Goal: Task Accomplishment & Management: Use online tool/utility

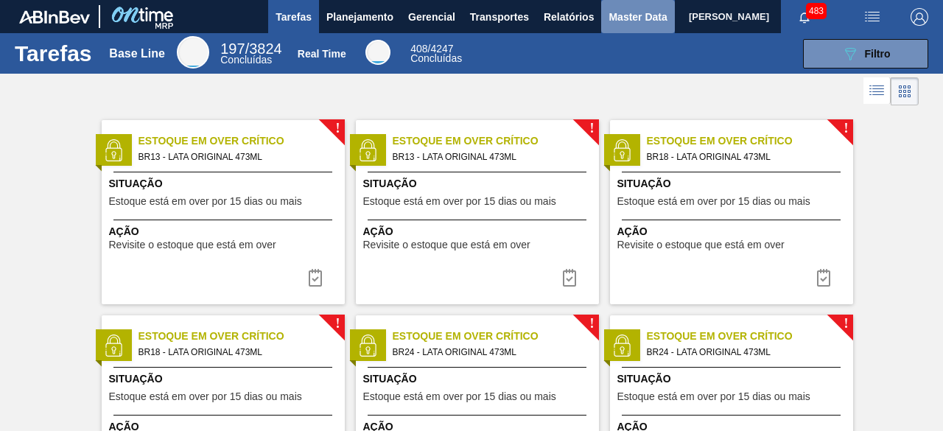
click at [616, 27] on button "Master Data" at bounding box center [637, 16] width 73 height 33
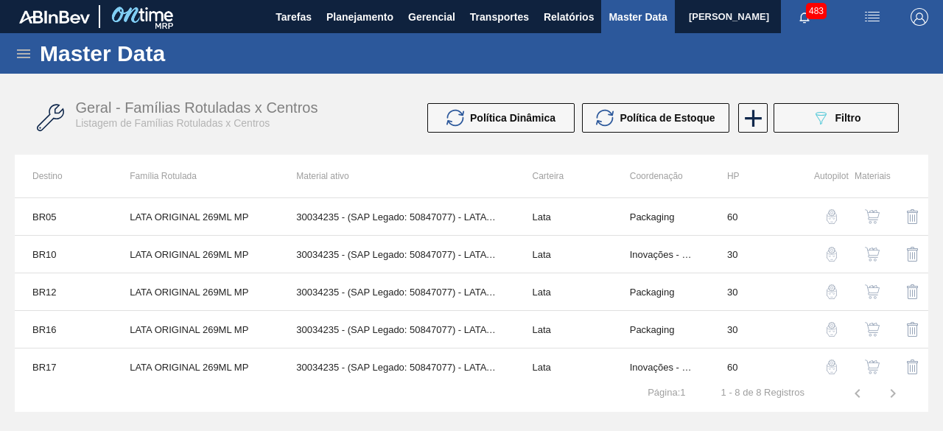
click at [32, 57] on div "Master Data" at bounding box center [471, 53] width 943 height 41
click at [27, 52] on icon at bounding box center [24, 54] width 18 height 18
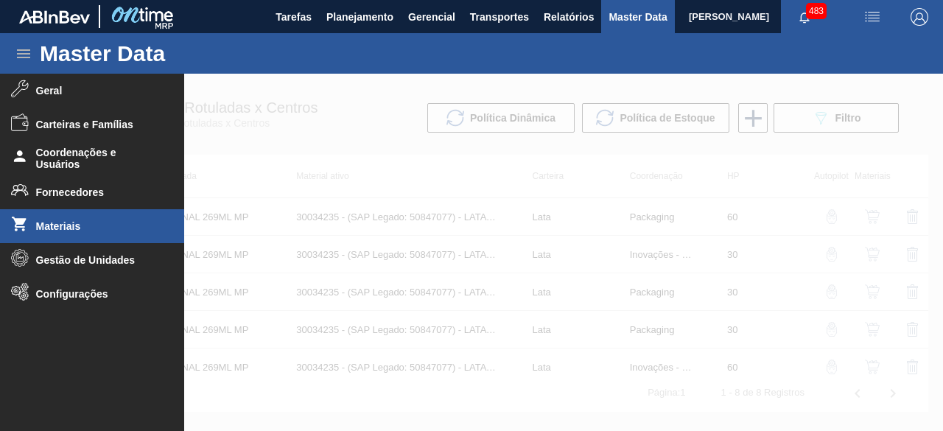
click at [115, 216] on li "Materiais" at bounding box center [92, 226] width 184 height 34
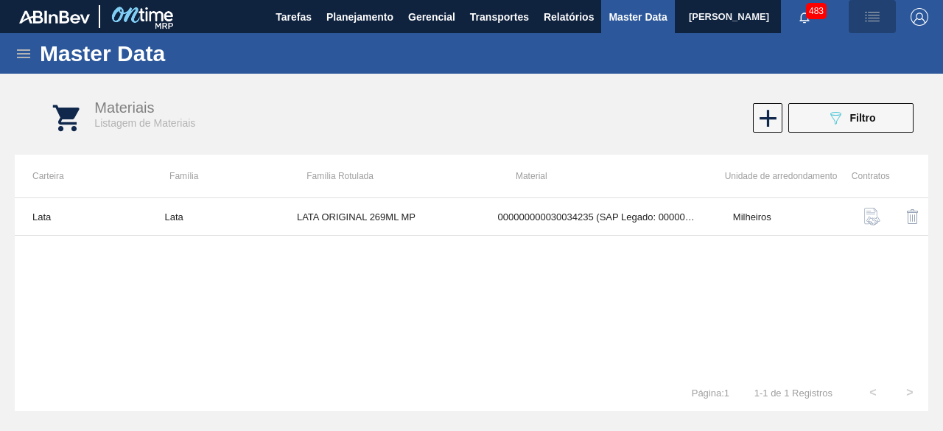
click at [880, 15] on img "button" at bounding box center [872, 17] width 18 height 18
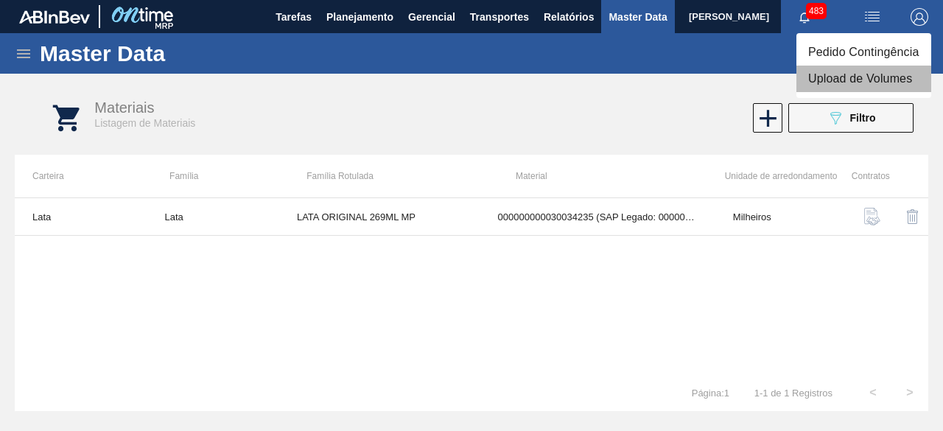
click at [858, 84] on li "Upload de Volumes" at bounding box center [863, 79] width 135 height 27
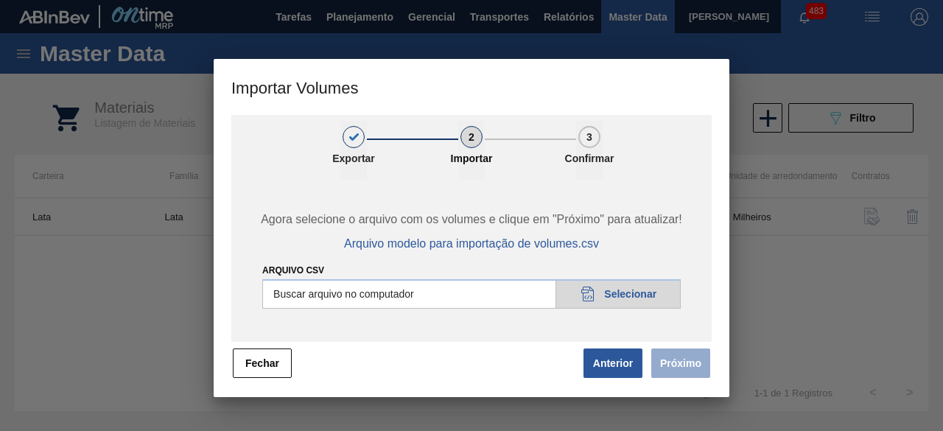
click at [616, 294] on input "Arquivo csv" at bounding box center [471, 293] width 418 height 29
type input "C:\fakepath\Subida Ball D0 + D3 09.10.csv"
click at [689, 354] on button "Próximo" at bounding box center [680, 362] width 59 height 29
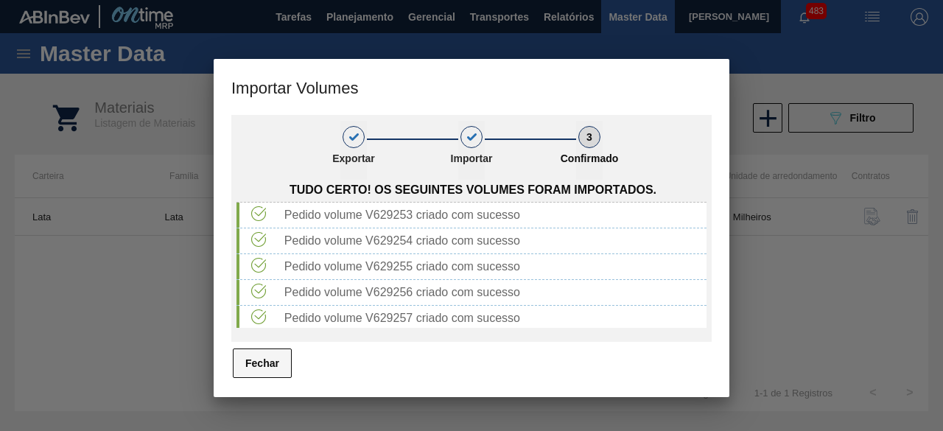
click at [274, 359] on button "Fechar" at bounding box center [262, 362] width 59 height 29
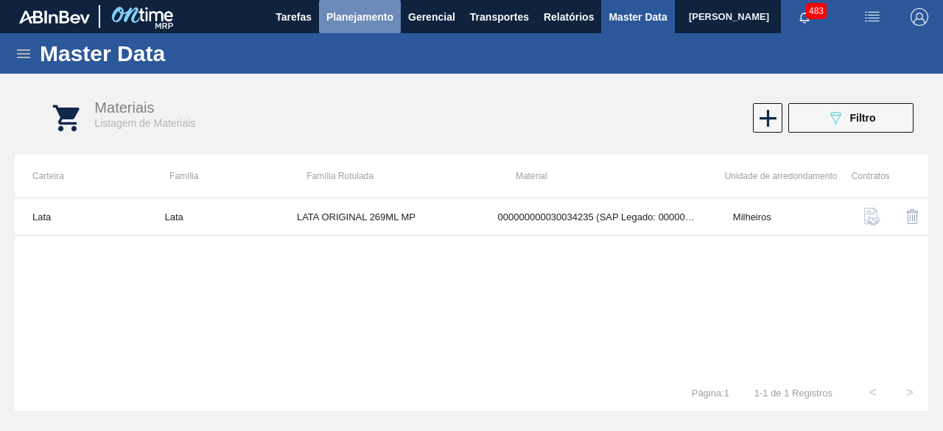
click at [378, 21] on span "Planejamento" at bounding box center [359, 17] width 67 height 18
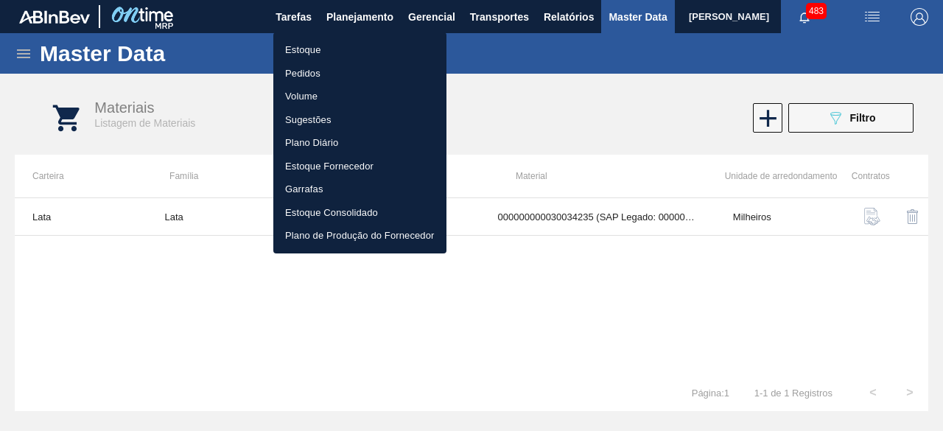
click at [514, 21] on div at bounding box center [471, 215] width 943 height 431
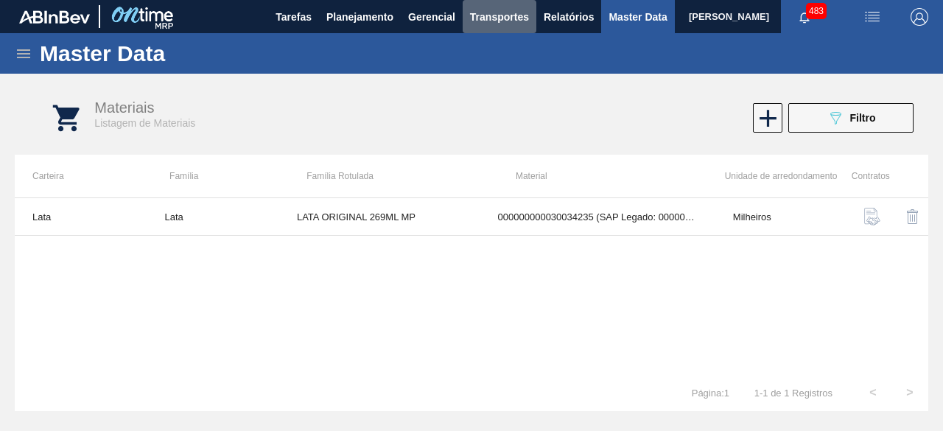
click at [514, 21] on span "Transportes" at bounding box center [499, 17] width 59 height 18
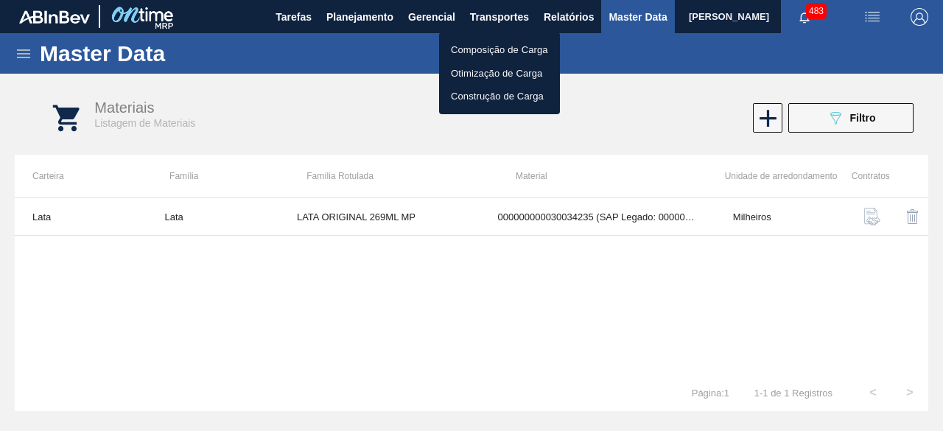
click at [504, 64] on li "Otimização de Carga" at bounding box center [499, 74] width 121 height 24
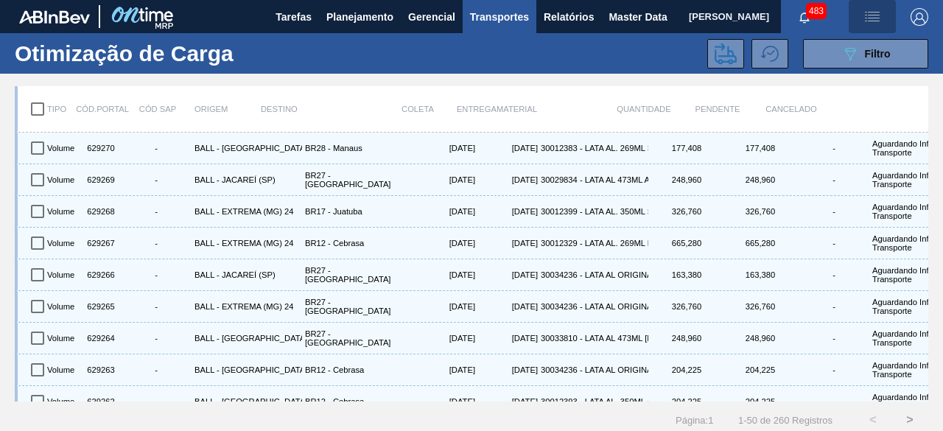
click at [871, 20] on img "button" at bounding box center [872, 17] width 18 height 18
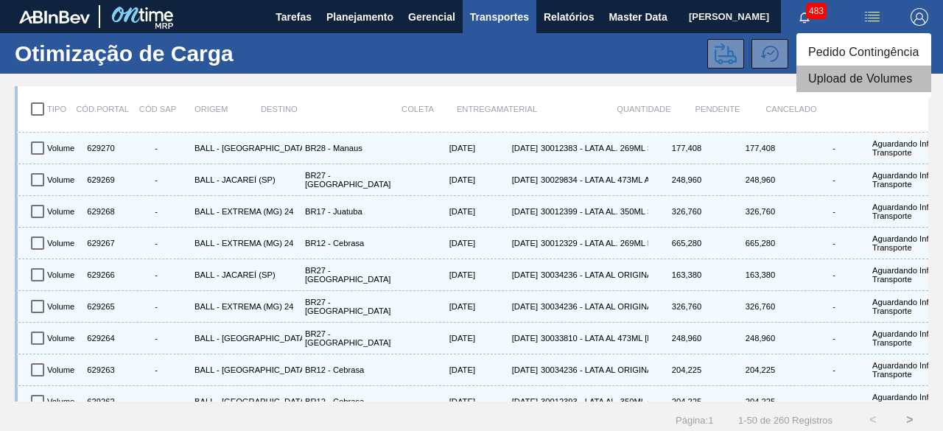
click at [859, 80] on li "Upload de Volumes" at bounding box center [863, 79] width 135 height 27
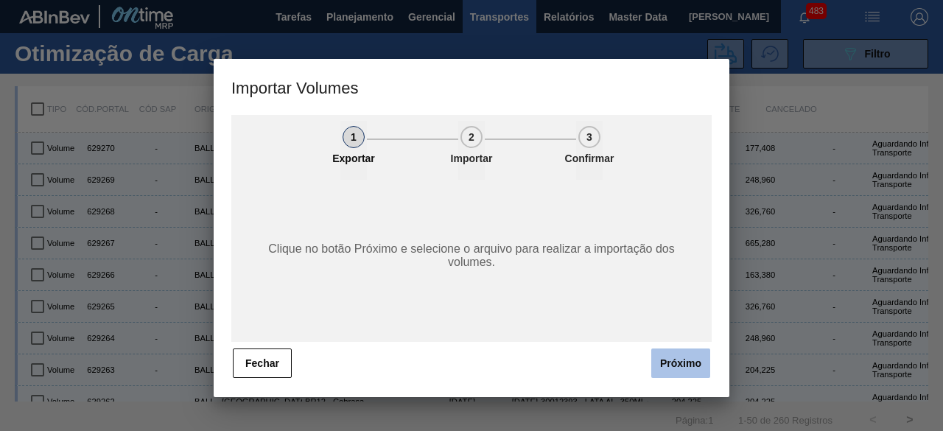
click at [664, 372] on button "Próximo" at bounding box center [680, 362] width 59 height 29
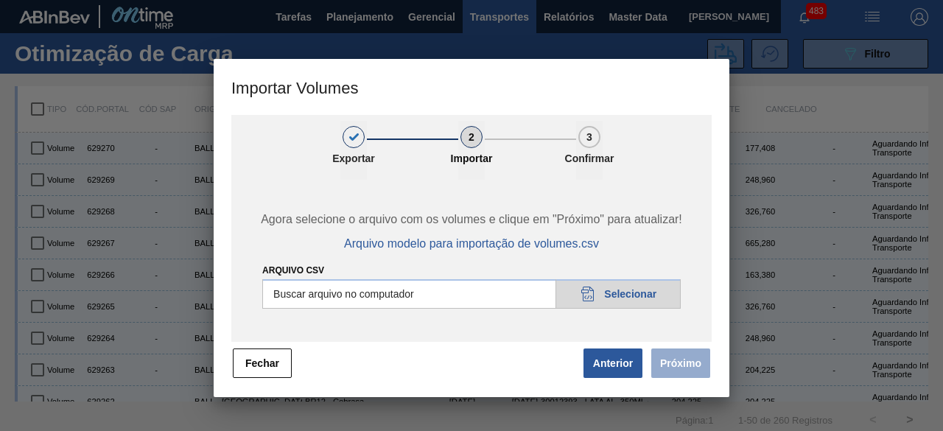
click at [635, 294] on input "Arquivo csv" at bounding box center [471, 293] width 418 height 29
type input "C:\fakepath\Subida Canpack Fort. + Itumb 09.10.csv"
click at [703, 372] on button "Próximo" at bounding box center [680, 362] width 59 height 29
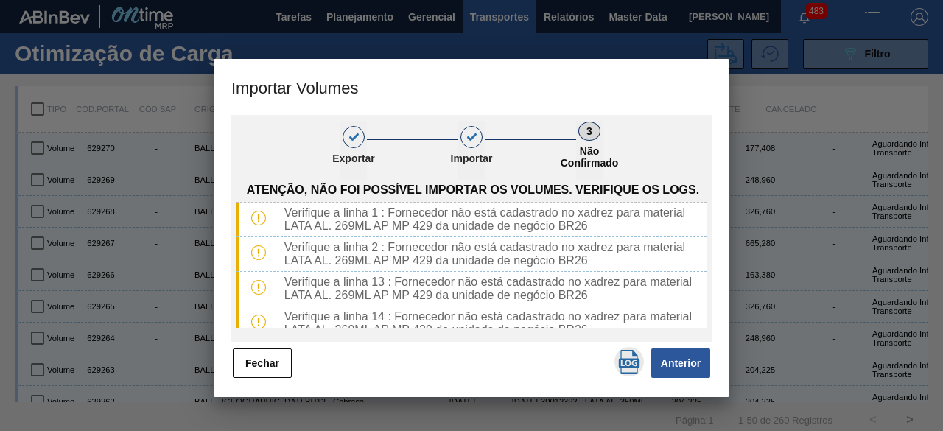
click at [629, 363] on img "button" at bounding box center [629, 362] width 24 height 24
click at [273, 359] on button "Fechar" at bounding box center [262, 362] width 59 height 29
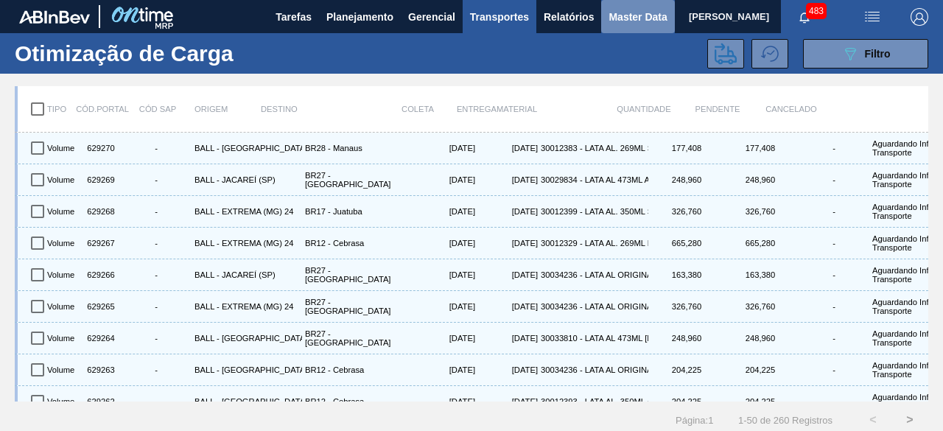
click at [628, 18] on span "Master Data" at bounding box center [637, 17] width 58 height 18
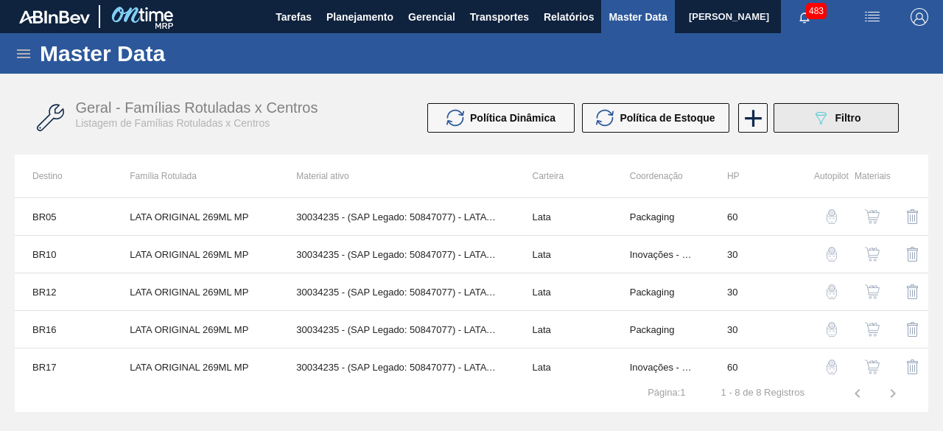
click at [807, 130] on button "089F7B8B-B2A5-4AFE-B5C0-19BA573D28AC Filtro" at bounding box center [835, 117] width 125 height 29
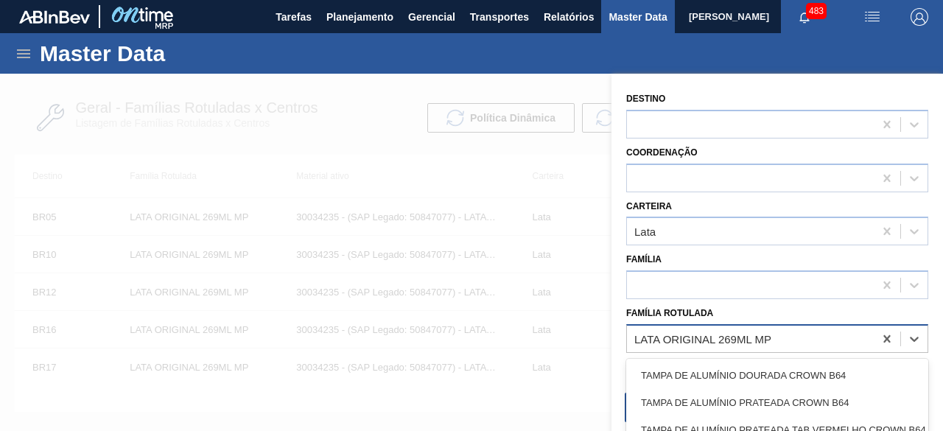
click at [773, 340] on div "LATA ORIGINAL 269ML MP" at bounding box center [750, 338] width 247 height 21
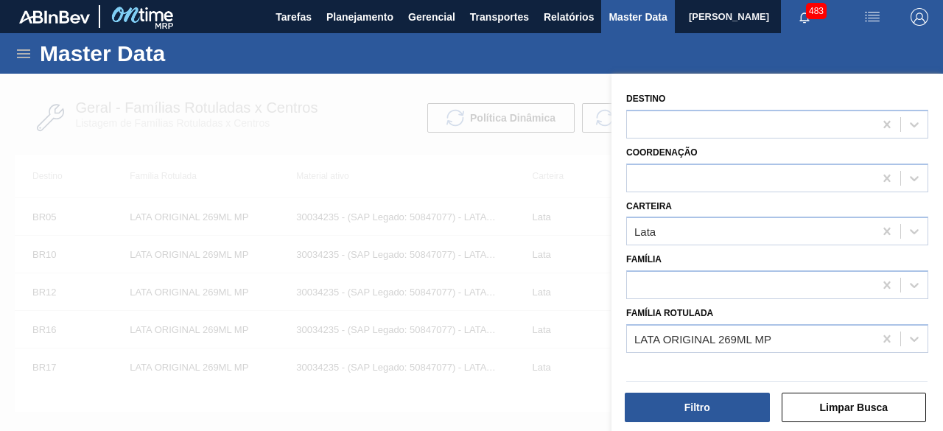
click at [566, 132] on div at bounding box center [471, 289] width 943 height 431
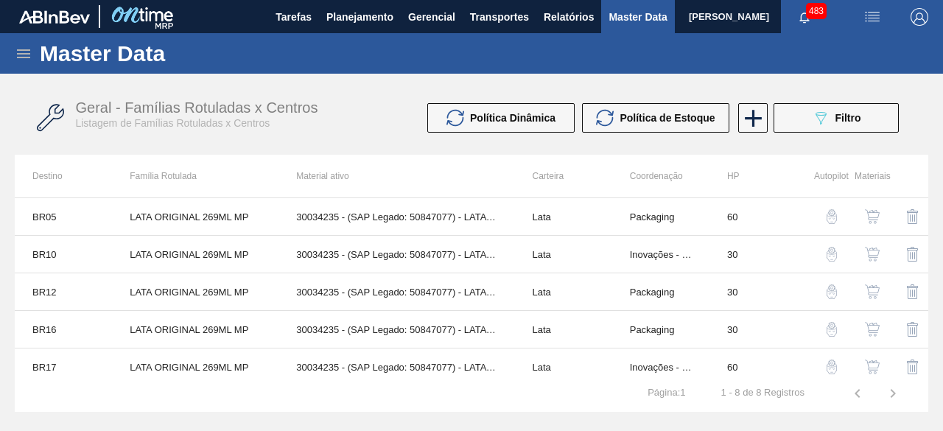
click at [22, 52] on icon at bounding box center [24, 54] width 18 height 18
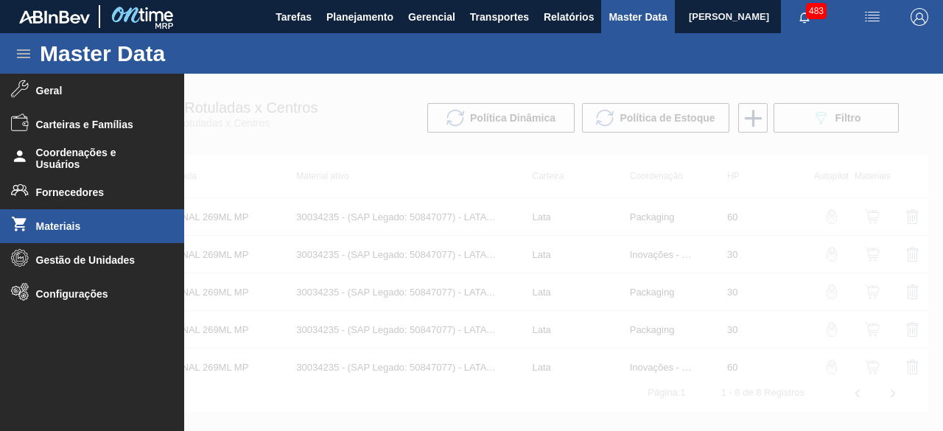
click at [82, 235] on li "Materiais" at bounding box center [92, 226] width 184 height 34
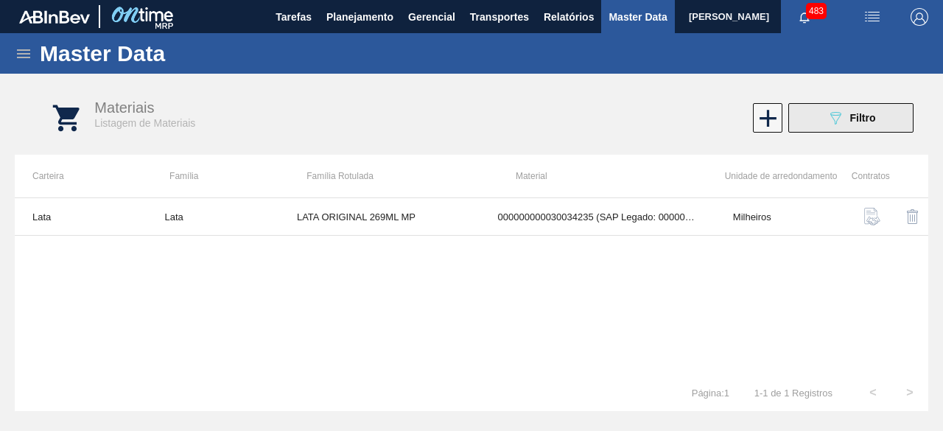
click at [810, 129] on button "089F7B8B-B2A5-4AFE-B5C0-19BA573D28AC Filtro" at bounding box center [850, 117] width 125 height 29
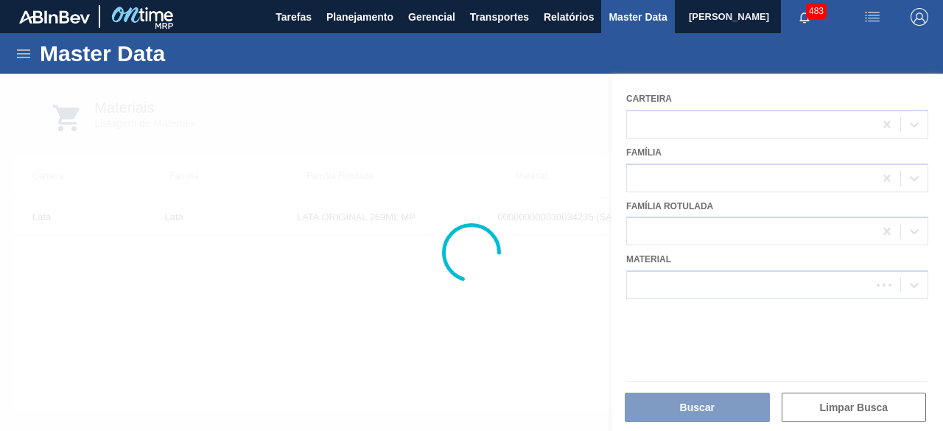
click at [730, 290] on div at bounding box center [471, 252] width 943 height 357
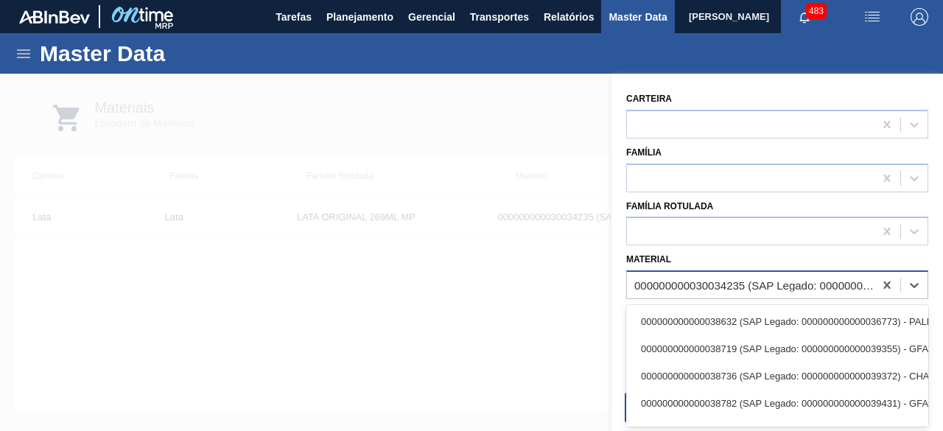
click at [667, 276] on div "000000000030034235 (SAP Legado: 000000000050847077) - LATA AL ORIGINAL 269ML MP…" at bounding box center [750, 285] width 247 height 21
paste input "30012386"
type input "30012386"
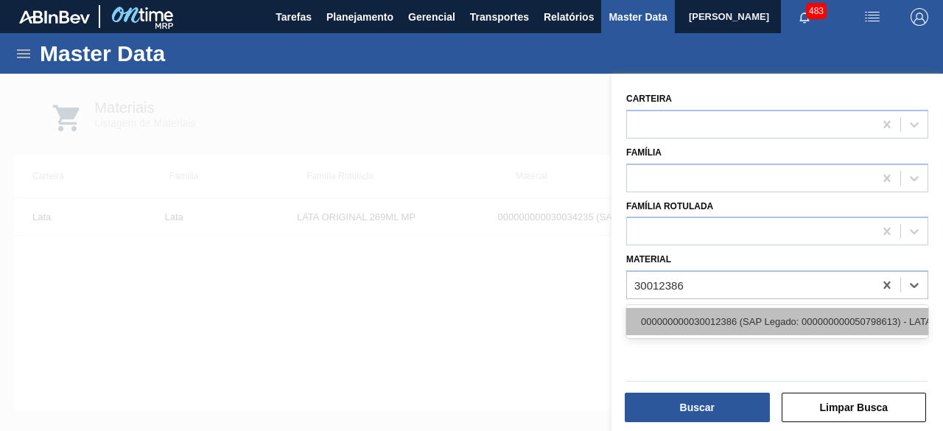
click at [701, 317] on div "000000000030012386 (SAP Legado: 000000000050798613) - LATA AL. 269ML AP MP 429" at bounding box center [777, 321] width 302 height 27
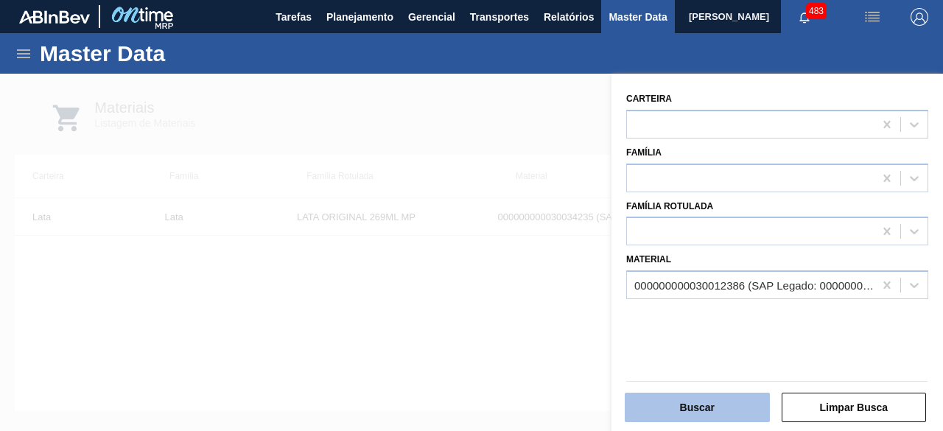
click at [713, 404] on button "Buscar" at bounding box center [697, 407] width 145 height 29
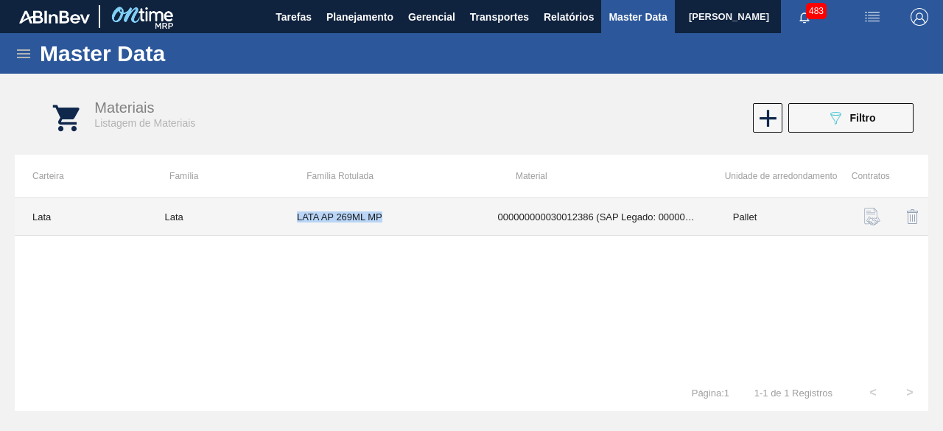
drag, startPoint x: 298, startPoint y: 219, endPoint x: 387, endPoint y: 213, distance: 89.3
click at [387, 213] on td "LATA AP 269ML MP" at bounding box center [379, 217] width 201 height 38
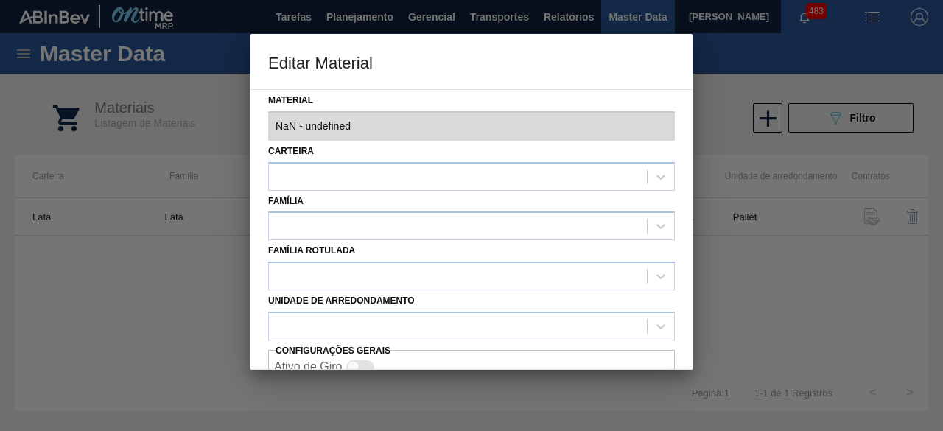
type input "30012386 - 000000000030012386 (SAP Legado: 000000000050798613) - LATA AL. 269ML…"
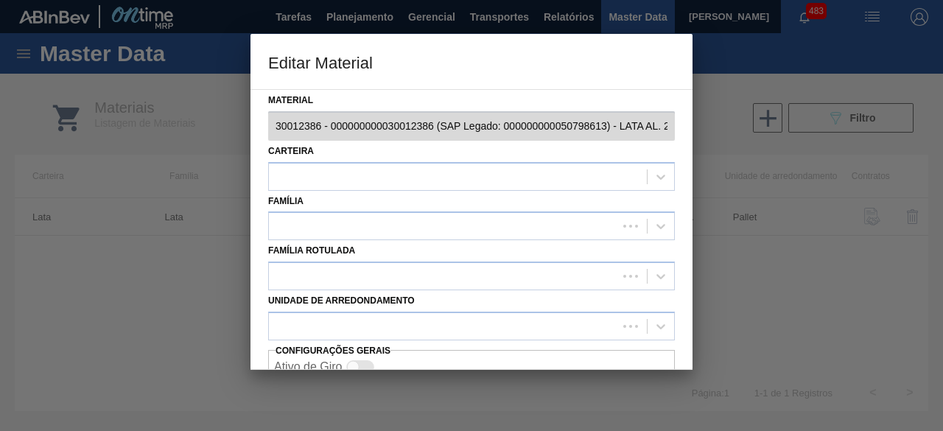
copy td "LATA AP 269ML MP"
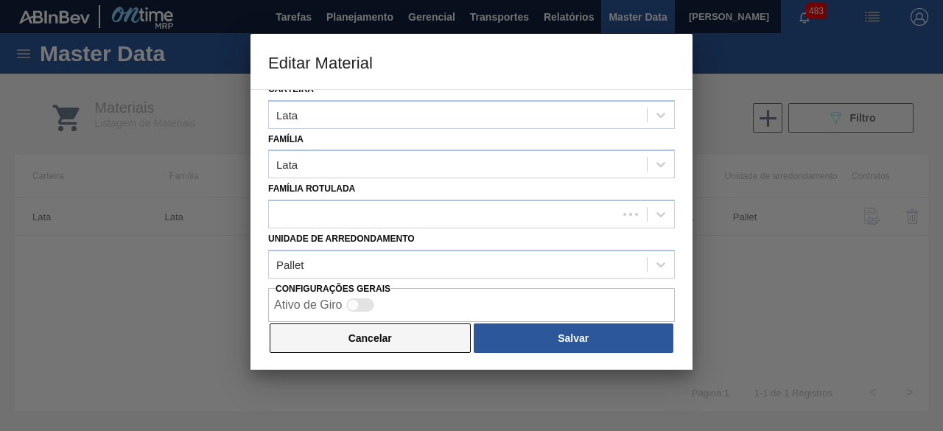
click at [435, 343] on button "Cancelar" at bounding box center [370, 337] width 201 height 29
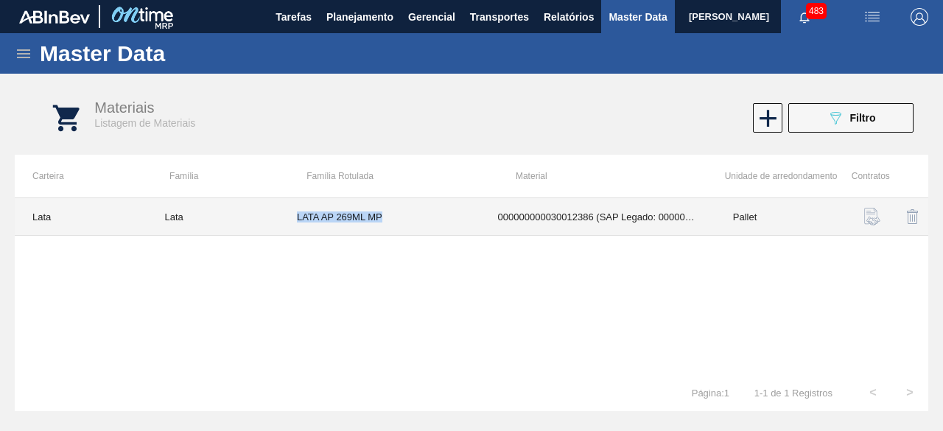
copy td "LATA AP 269ML MP"
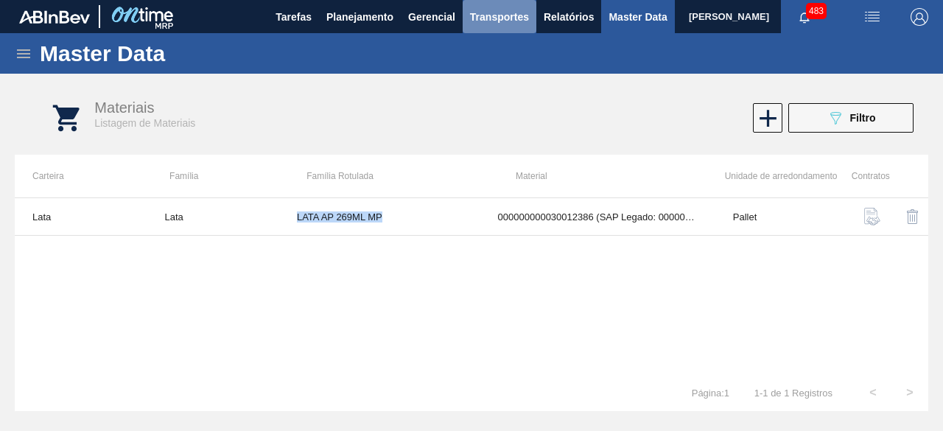
click at [497, 5] on button "Transportes" at bounding box center [500, 16] width 74 height 33
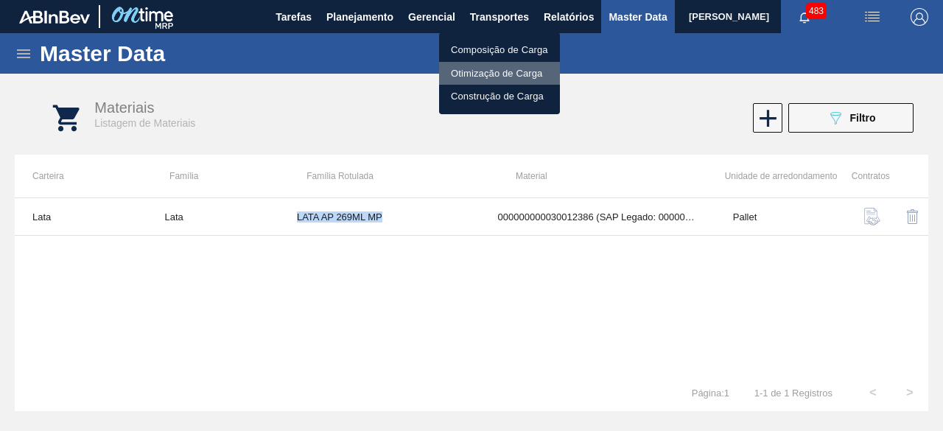
click at [492, 72] on li "Otimização de Carga" at bounding box center [499, 74] width 121 height 24
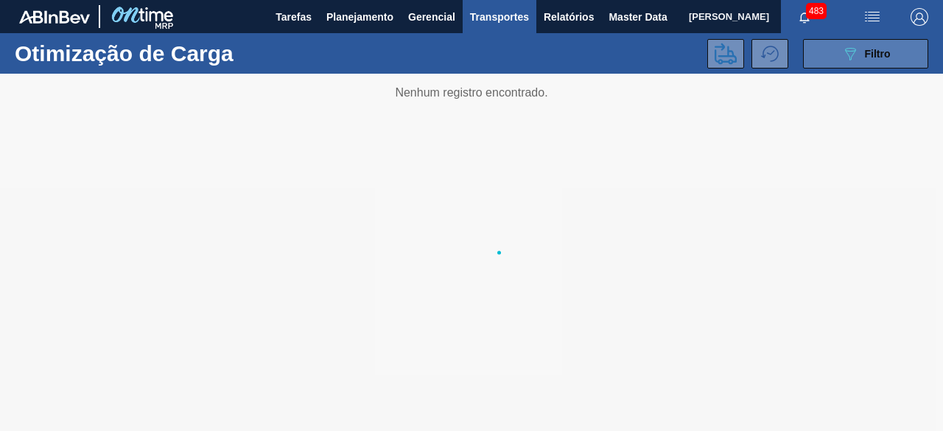
click at [835, 54] on button "089F7B8B-B2A5-4AFE-B5C0-19BA573D28AC Filtro" at bounding box center [865, 53] width 125 height 29
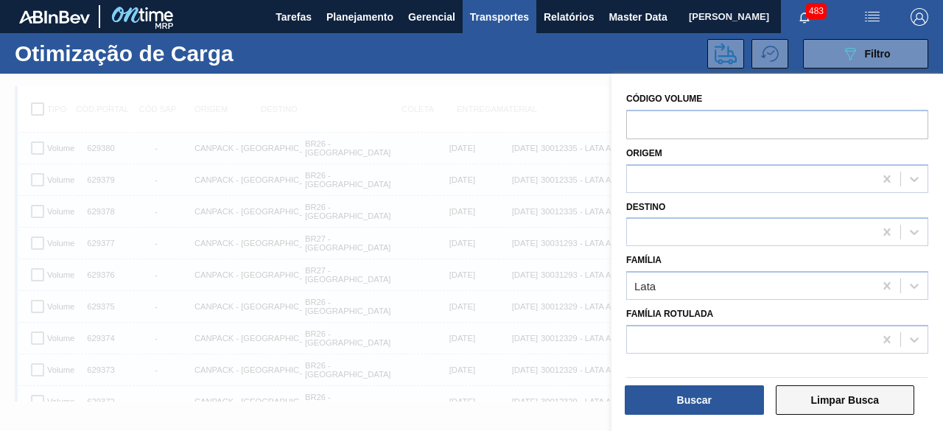
click at [863, 396] on button "Limpar Busca" at bounding box center [845, 399] width 139 height 29
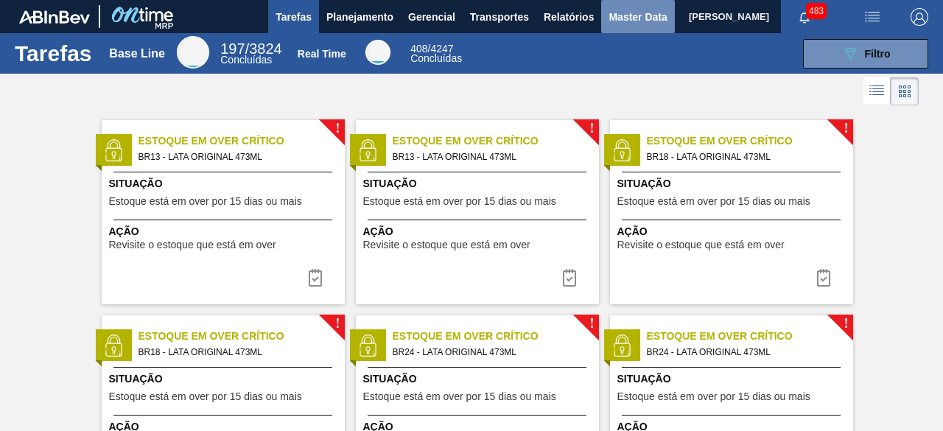
click at [625, 14] on span "Master Data" at bounding box center [637, 17] width 58 height 18
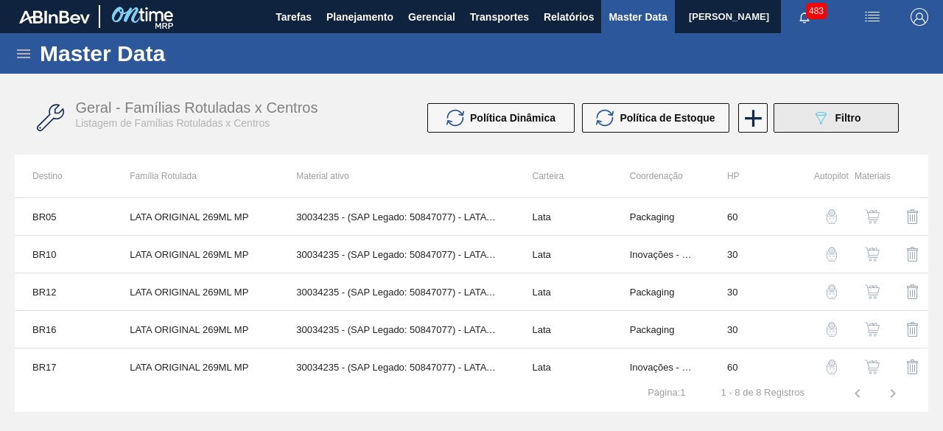
click at [827, 130] on button "089F7B8B-B2A5-4AFE-B5C0-19BA573D28AC Filtro" at bounding box center [835, 117] width 125 height 29
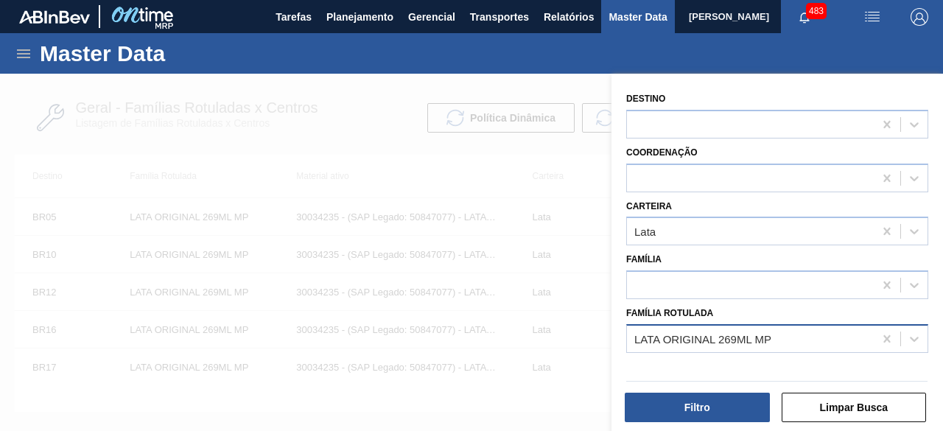
click at [746, 340] on div "LATA ORIGINAL 269ML MP" at bounding box center [702, 338] width 137 height 13
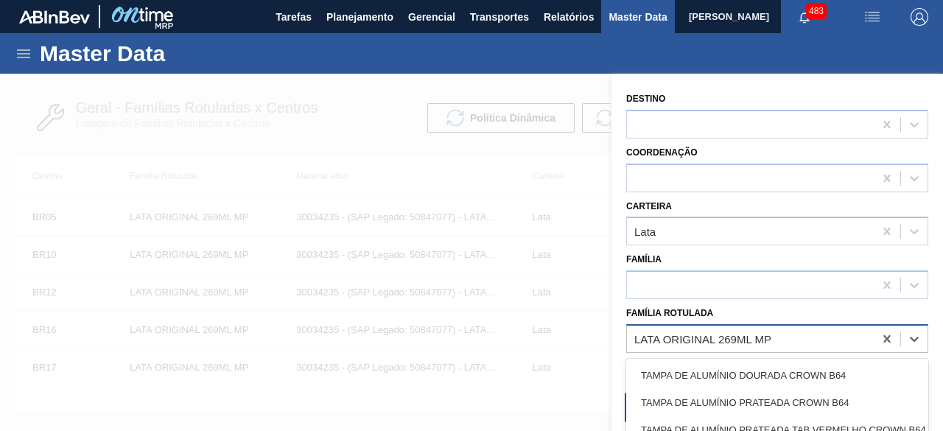
paste Rotulada "LATA AP 269ML MP"
type Rotulada "LATA AP 269ML MP"
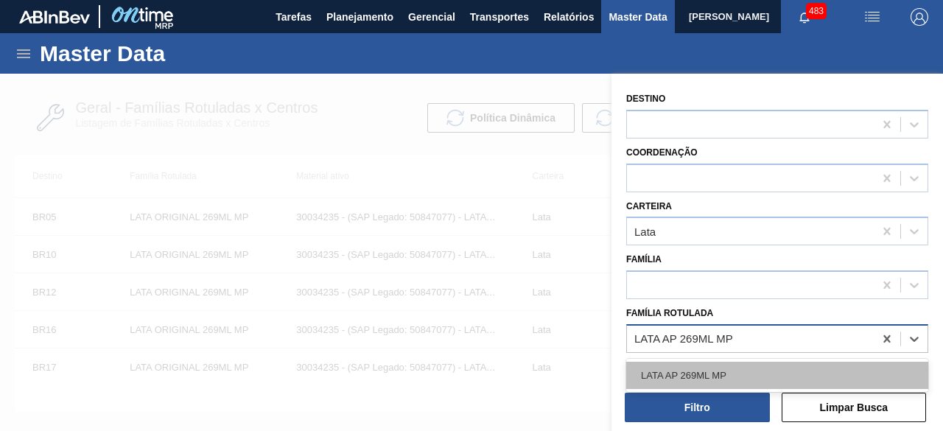
click at [750, 373] on div "LATA AP 269ML MP" at bounding box center [777, 375] width 302 height 27
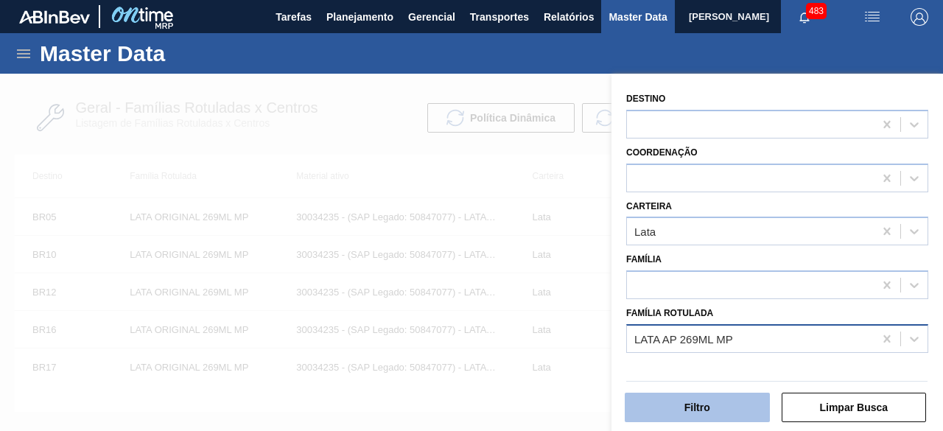
click at [747, 396] on button "Filtro" at bounding box center [697, 407] width 145 height 29
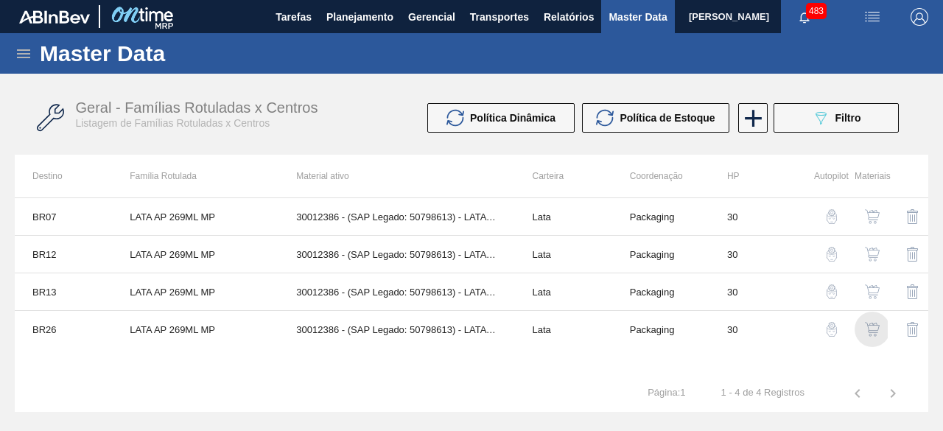
click at [871, 331] on img "button" at bounding box center [872, 329] width 15 height 15
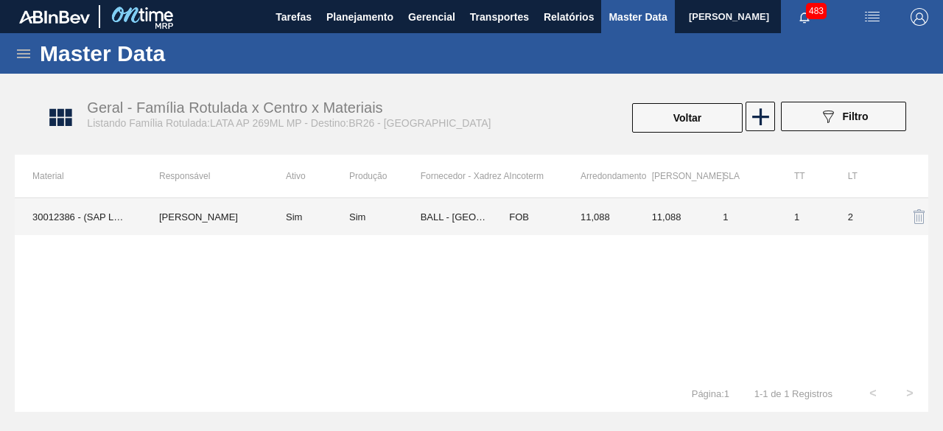
click at [392, 220] on div "Sim" at bounding box center [384, 216] width 71 height 11
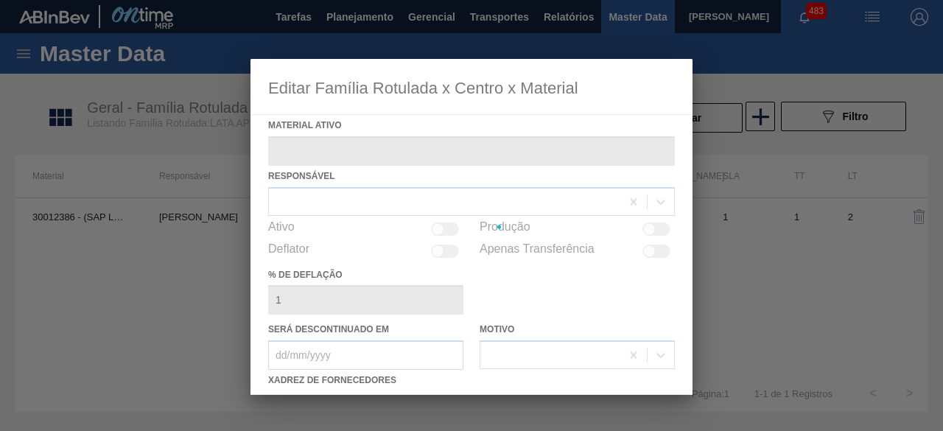
type ativo "30012386 - (SAP Legado: 50798613) - LATA AL. 269ML AP MP 429"
checkbox input "true"
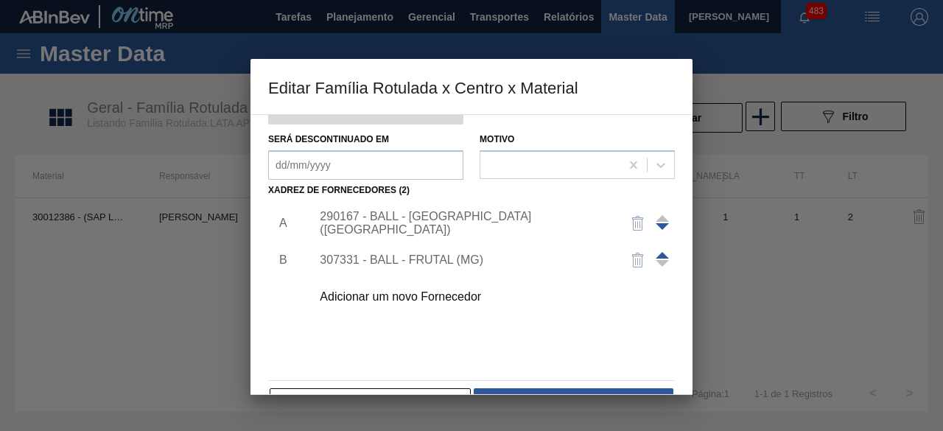
scroll to position [191, 0]
click at [429, 292] on div "Adicionar um novo Fornecedor" at bounding box center [464, 296] width 289 height 13
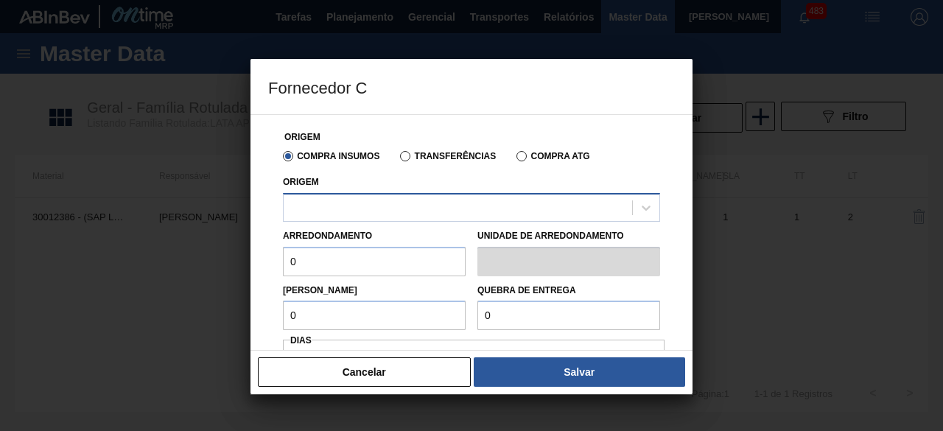
click at [429, 213] on div at bounding box center [458, 207] width 348 height 21
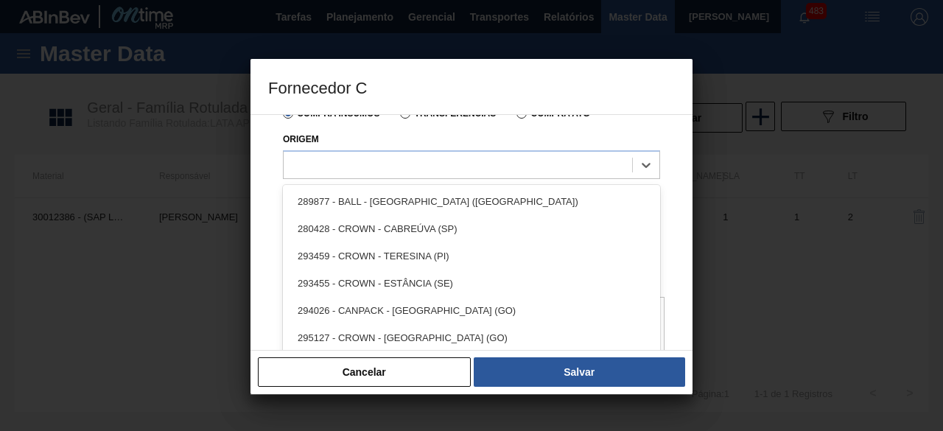
scroll to position [44, 0]
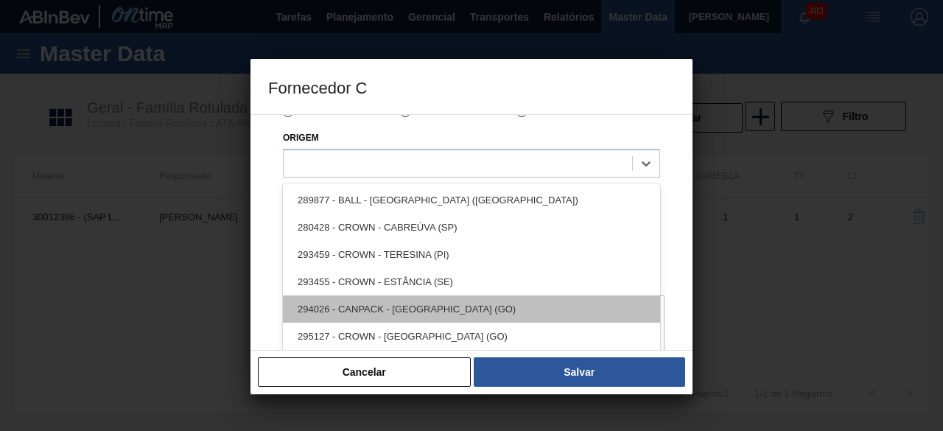
click at [500, 312] on div "294026 - CANPACK - ITUMBIARA (GO)" at bounding box center [471, 308] width 377 height 27
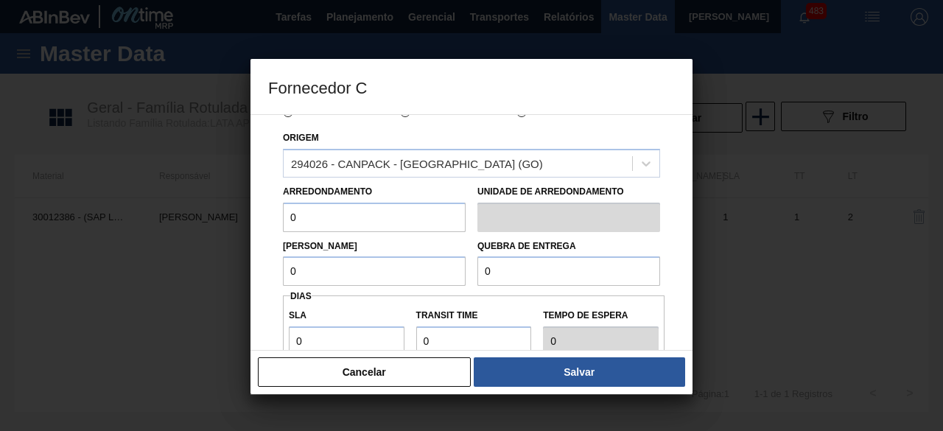
click at [364, 219] on input "0" at bounding box center [374, 217] width 183 height 29
type input "11,088"
click at [399, 273] on input "0" at bounding box center [374, 270] width 183 height 29
type input "11,088"
click at [542, 269] on input "0" at bounding box center [568, 270] width 183 height 29
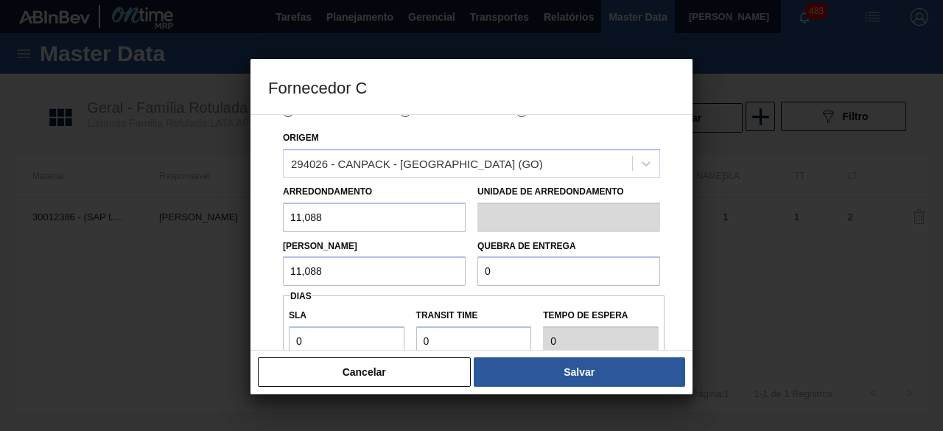
click at [534, 272] on input "0" at bounding box center [568, 270] width 183 height 29
type input "221,76"
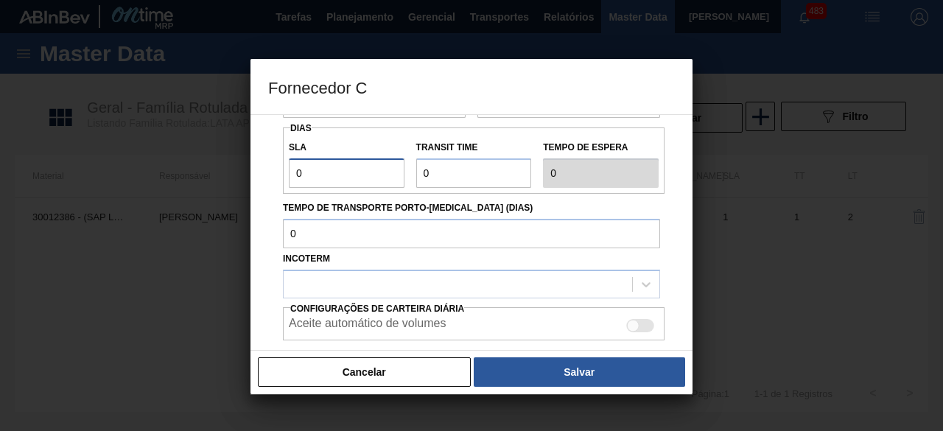
click at [387, 175] on input "0" at bounding box center [347, 172] width 116 height 29
type input "01"
type input "1"
click at [455, 172] on input "Transit Time" at bounding box center [474, 172] width 116 height 29
type input "01"
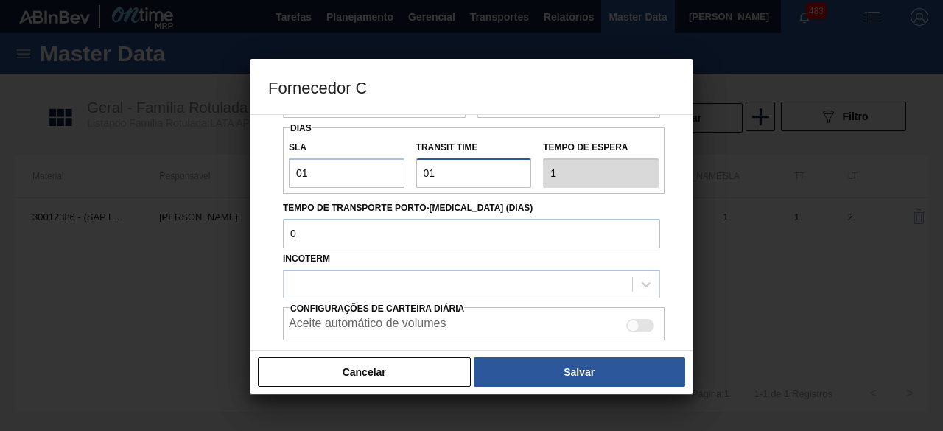
type input "2"
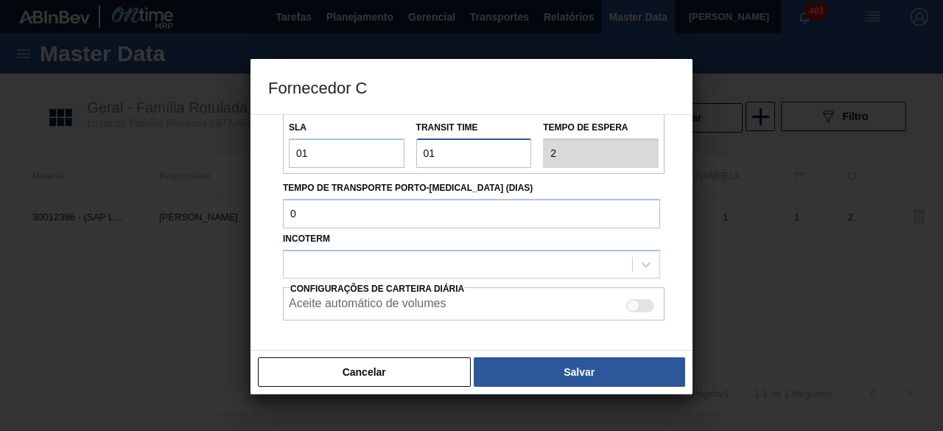
scroll to position [233, 0]
click at [493, 247] on div "Incoterm" at bounding box center [471, 253] width 377 height 50
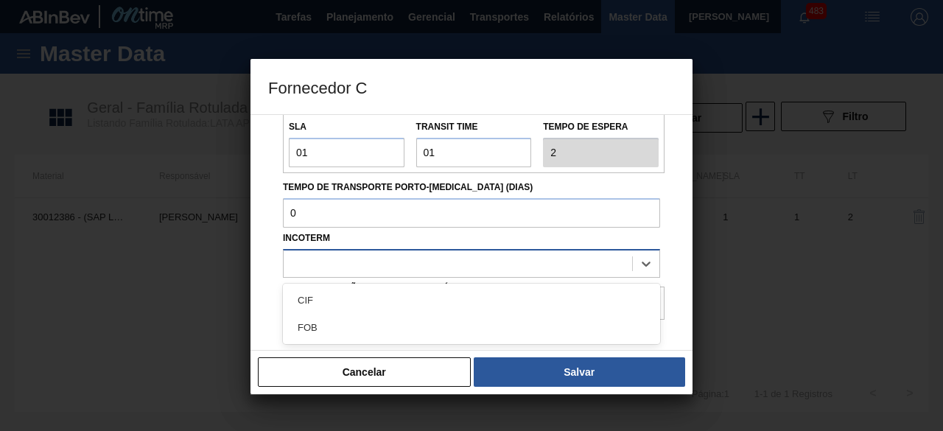
click at [498, 260] on div at bounding box center [458, 263] width 348 height 21
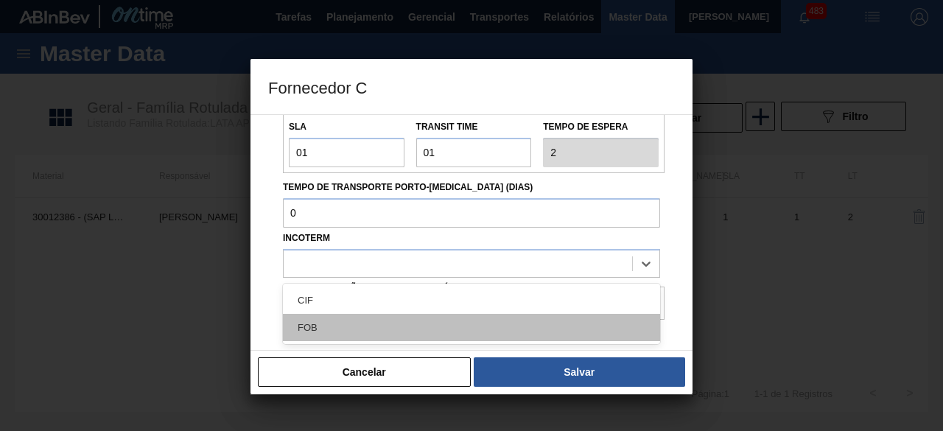
click at [518, 325] on div "FOB" at bounding box center [471, 327] width 377 height 27
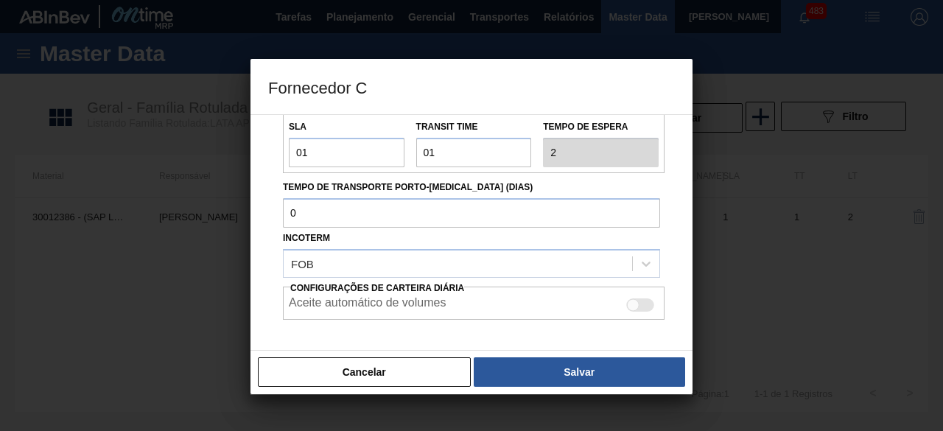
click at [644, 307] on div at bounding box center [640, 304] width 28 height 13
checkbox input "true"
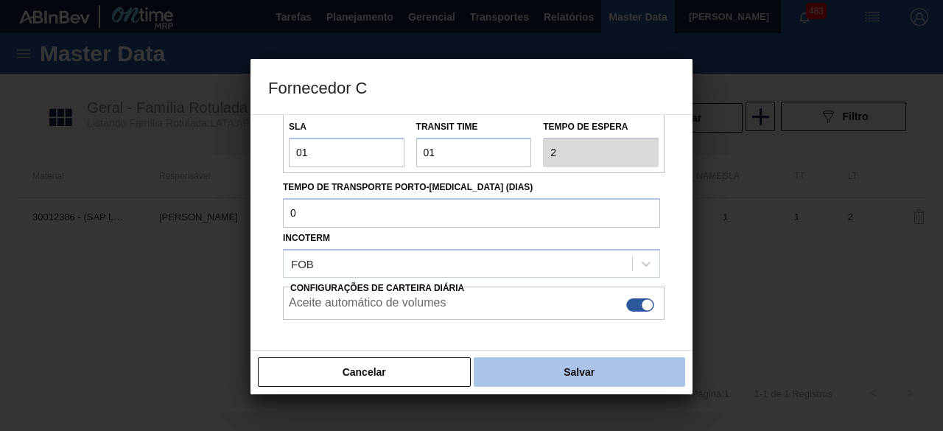
click at [627, 372] on button "Salvar" at bounding box center [579, 371] width 211 height 29
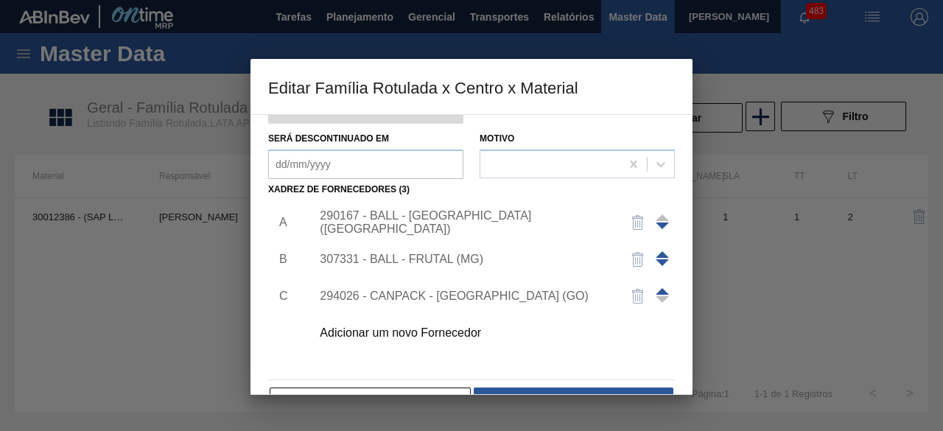
scroll to position [231, 0]
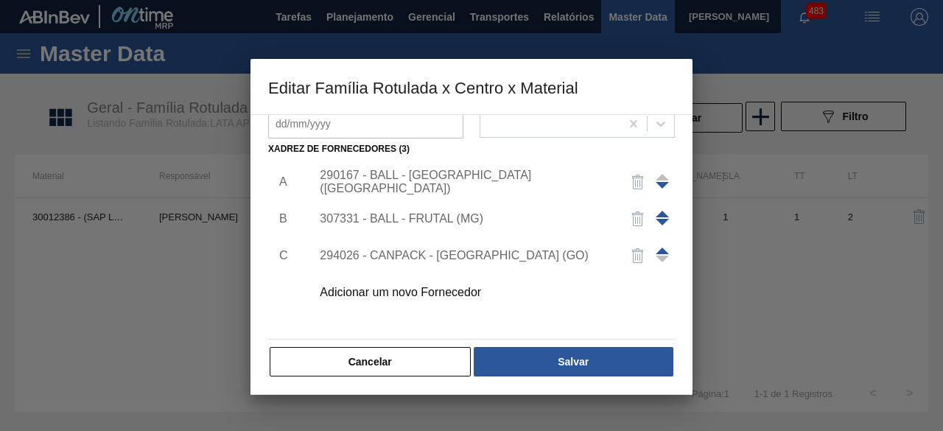
click at [623, 359] on button "Salvar" at bounding box center [574, 361] width 200 height 29
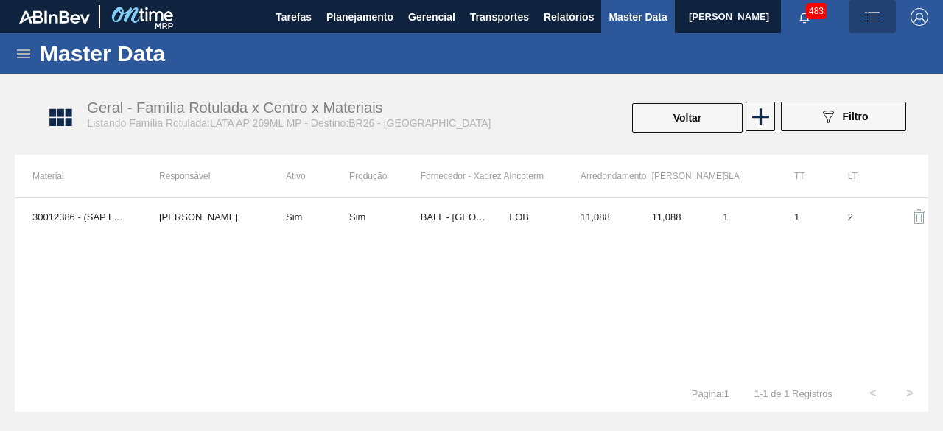
click at [866, 23] on img "button" at bounding box center [872, 17] width 18 height 18
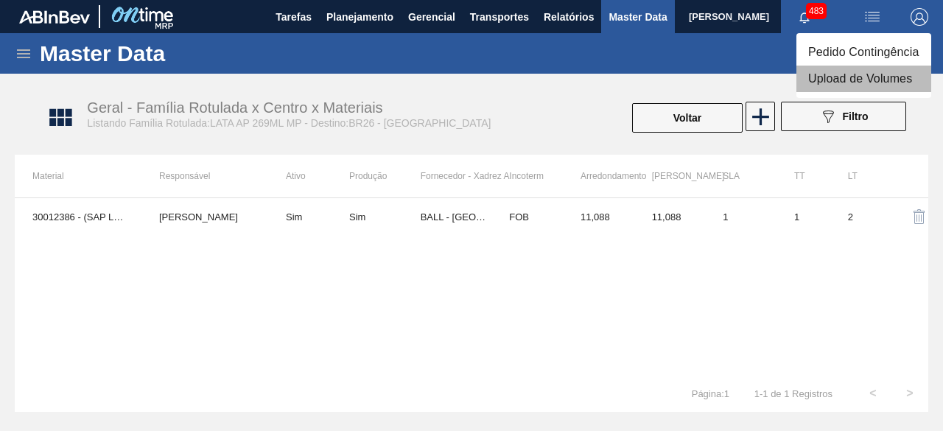
click at [846, 80] on li "Upload de Volumes" at bounding box center [863, 79] width 135 height 27
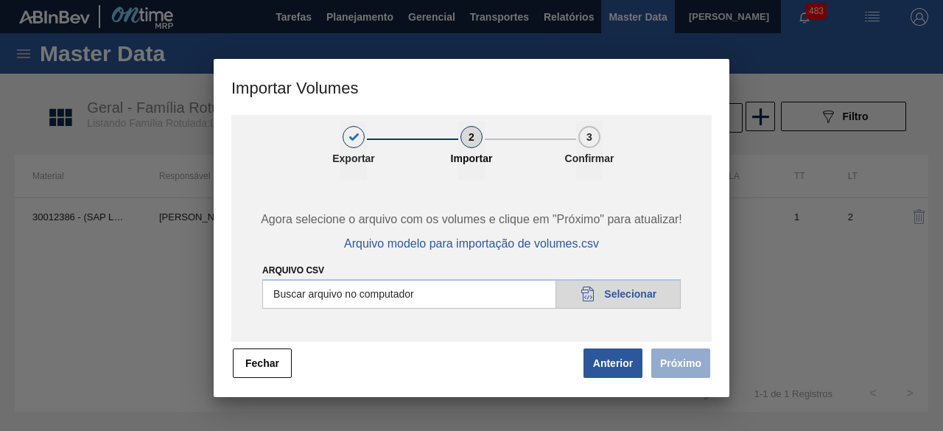
click at [650, 295] on input "Arquivo csv" at bounding box center [471, 293] width 418 height 29
type input "C:\fakepath\Subida Canpack Fort. + Itumb 09.10.csv"
click at [666, 354] on button "Próximo" at bounding box center [680, 362] width 59 height 29
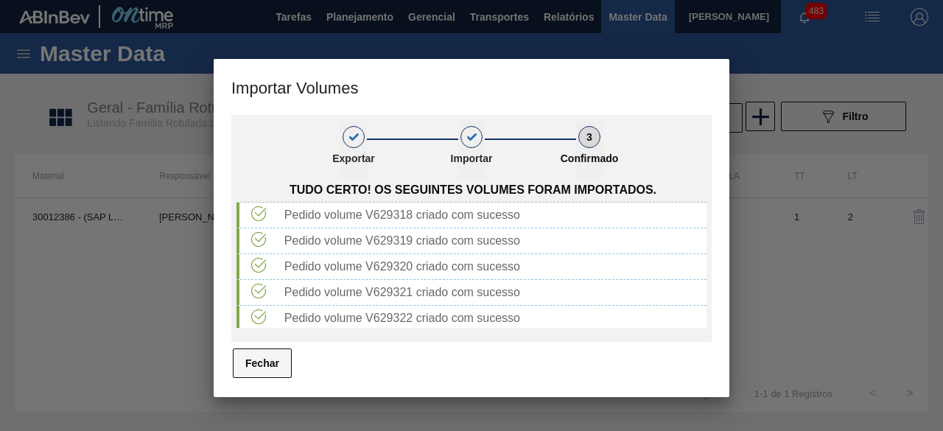
click at [265, 358] on button "Fechar" at bounding box center [262, 362] width 59 height 29
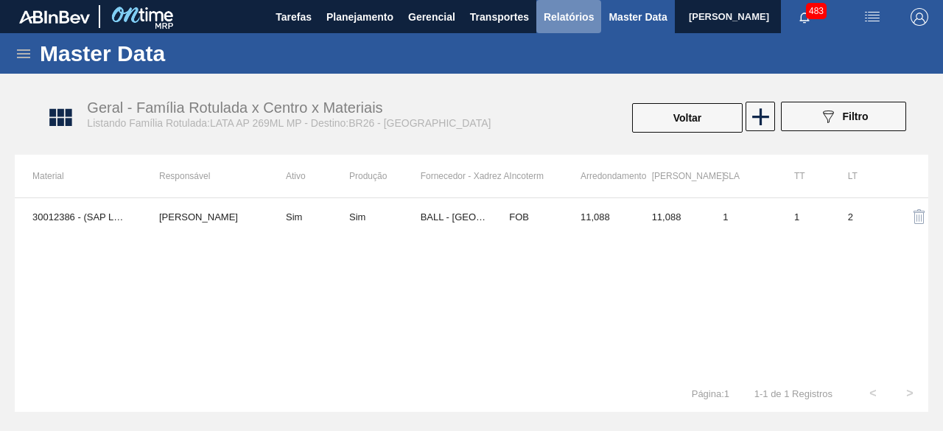
click at [557, 18] on span "Relatórios" at bounding box center [569, 17] width 50 height 18
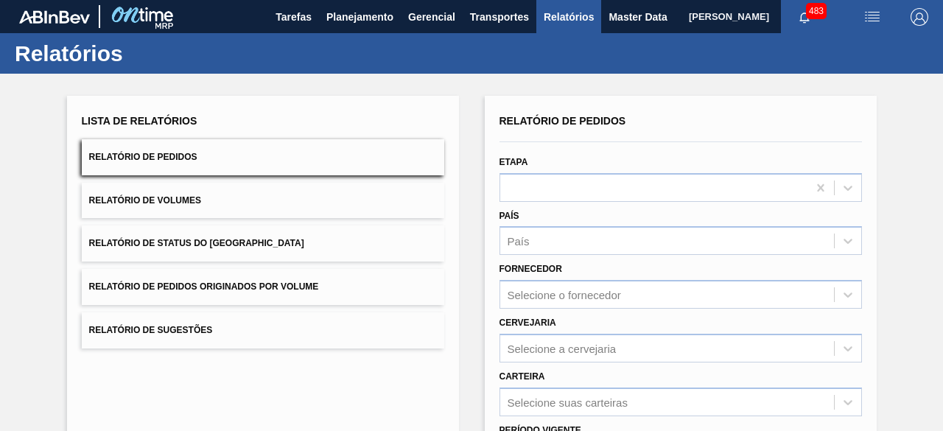
click at [247, 200] on button "Relatório de Volumes" at bounding box center [263, 201] width 362 height 36
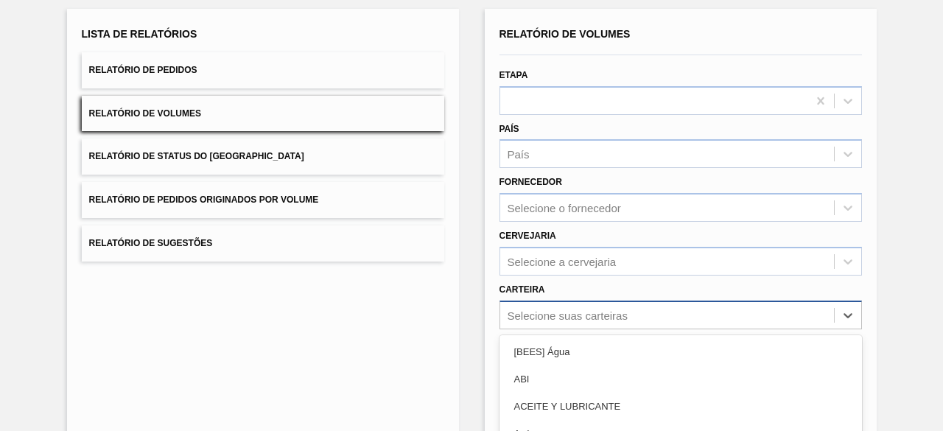
scroll to position [217, 0]
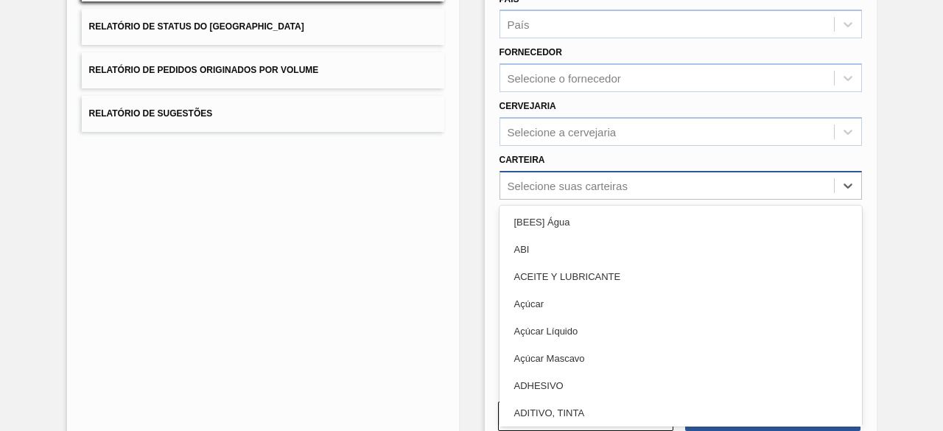
click at [569, 200] on div "option Açúcar focused, 4 of 101. 101 results available. Use Up and Down to choo…" at bounding box center [680, 185] width 362 height 29
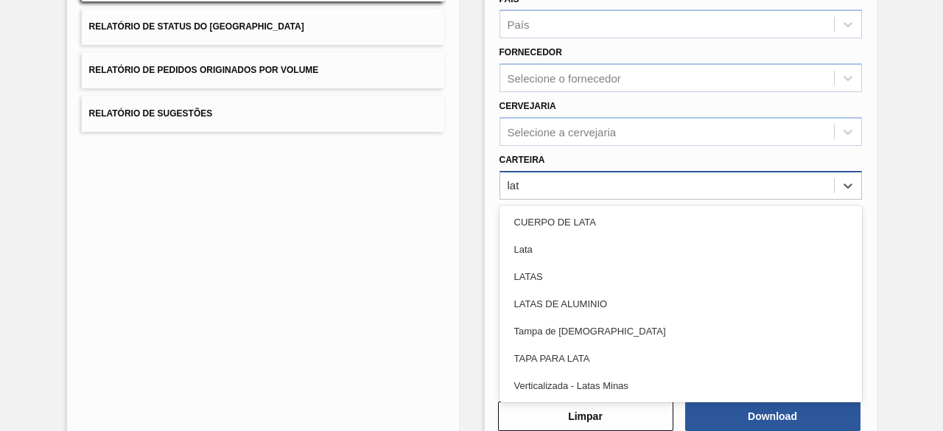
type input "lata"
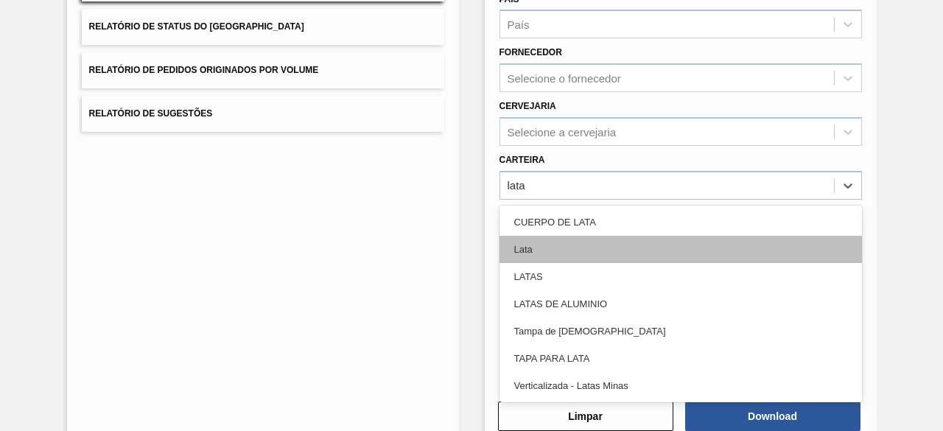
click at [552, 250] on div "Lata" at bounding box center [680, 249] width 362 height 27
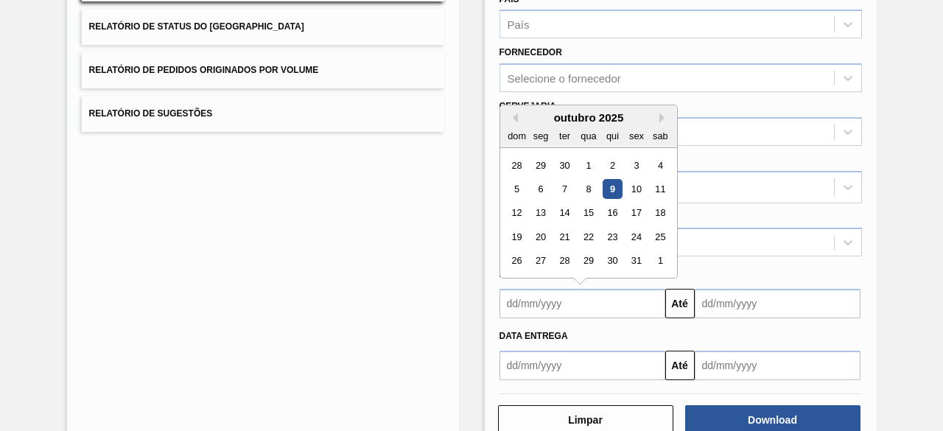
click at [558, 310] on input "text" at bounding box center [582, 303] width 166 height 29
click at [609, 197] on div "9" at bounding box center [612, 189] width 20 height 20
type input "[DATE]"
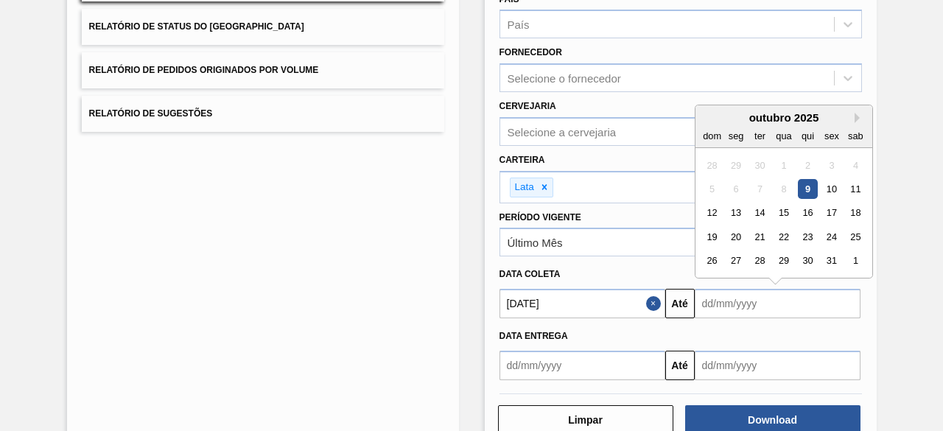
click at [720, 309] on input "text" at bounding box center [778, 303] width 166 height 29
click at [756, 206] on div "14" at bounding box center [759, 213] width 20 height 20
type input "14/10/2025"
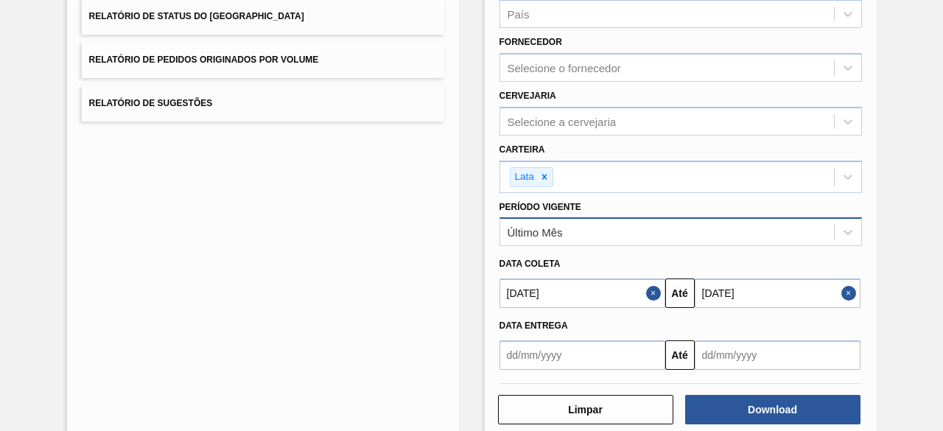
scroll to position [228, 0]
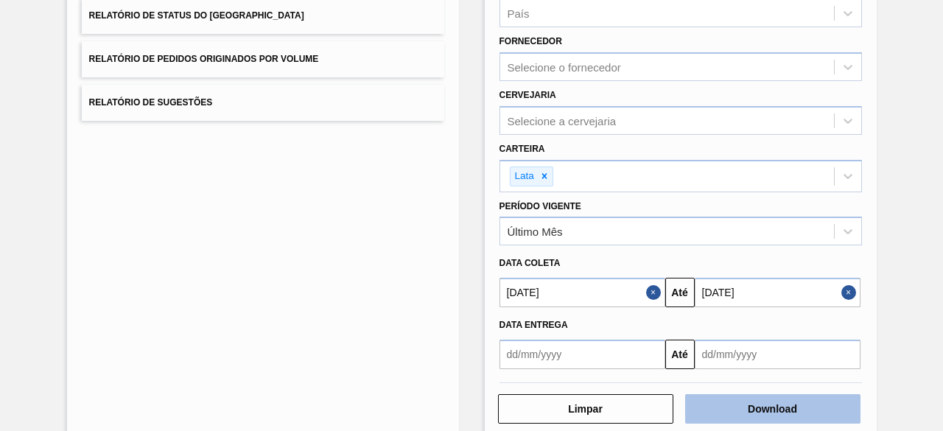
click at [763, 417] on button "Download" at bounding box center [772, 408] width 175 height 29
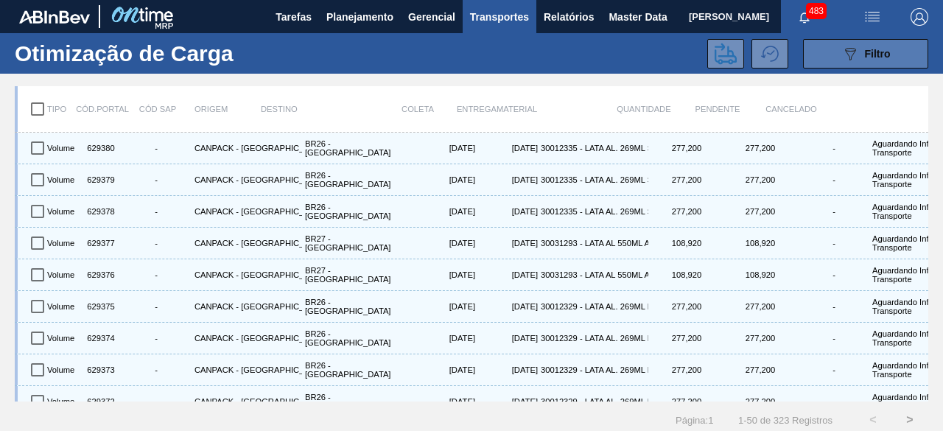
click at [874, 54] on span "Filtro" at bounding box center [878, 54] width 26 height 12
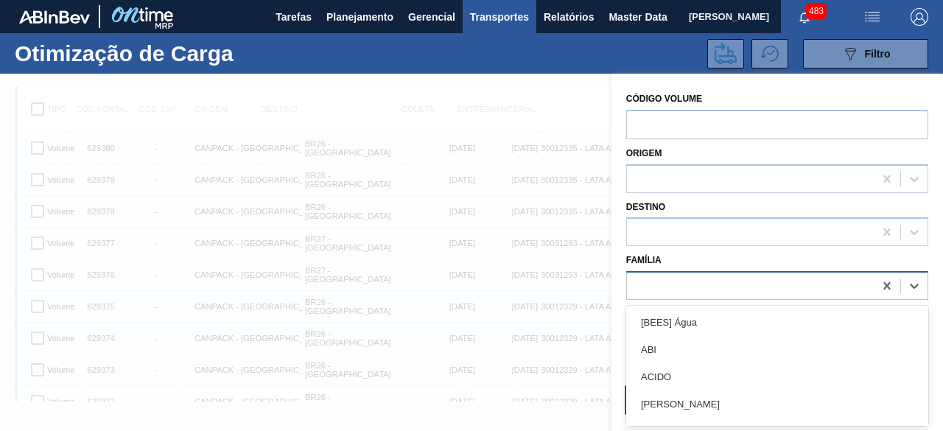
scroll to position [18, 0]
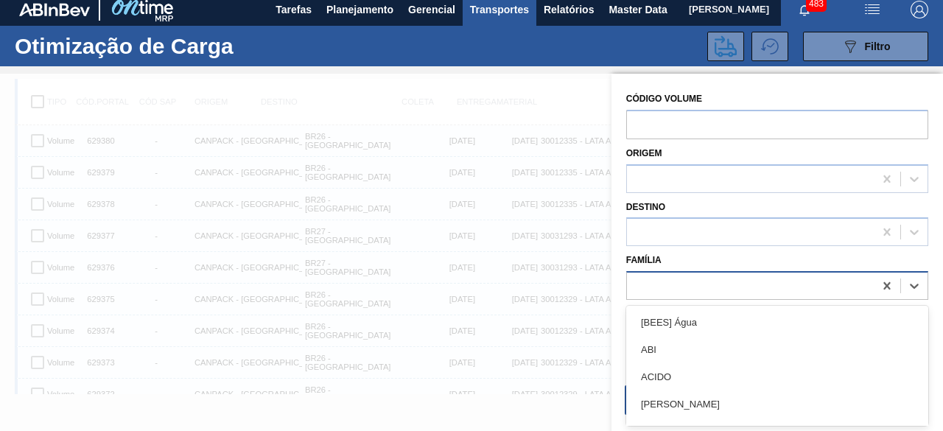
click at [740, 280] on div at bounding box center [750, 286] width 247 height 21
type input "lata"
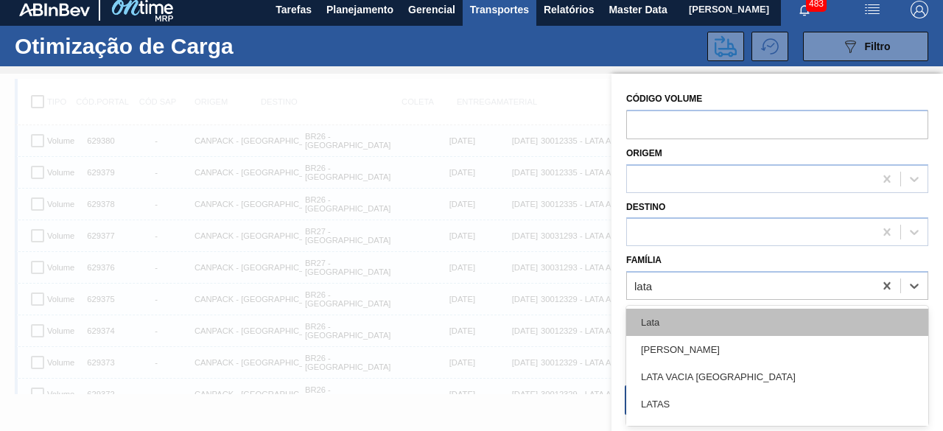
click at [726, 323] on div "Lata" at bounding box center [777, 322] width 302 height 27
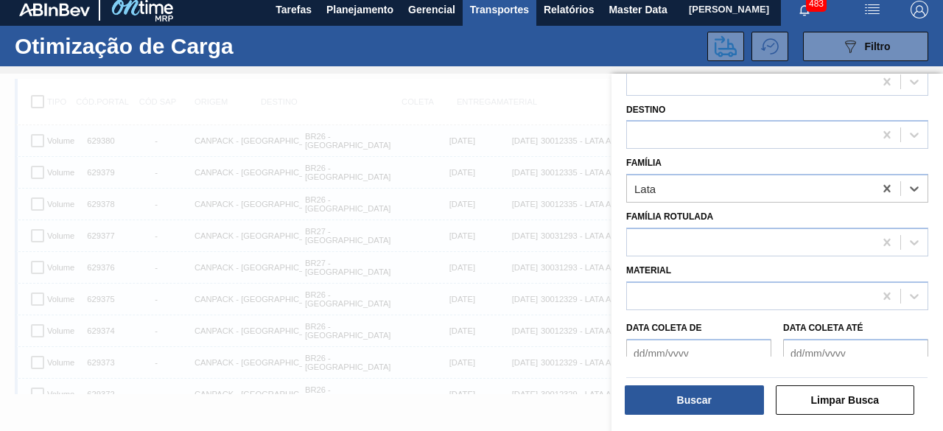
scroll to position [143, 0]
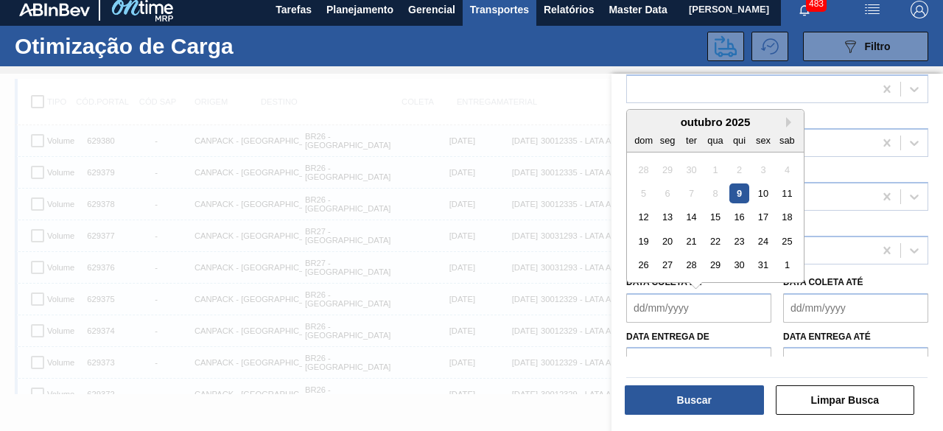
click at [719, 307] on de "Data coleta de" at bounding box center [698, 307] width 145 height 29
click at [740, 194] on div "9" at bounding box center [739, 193] width 20 height 20
type de "[DATE]"
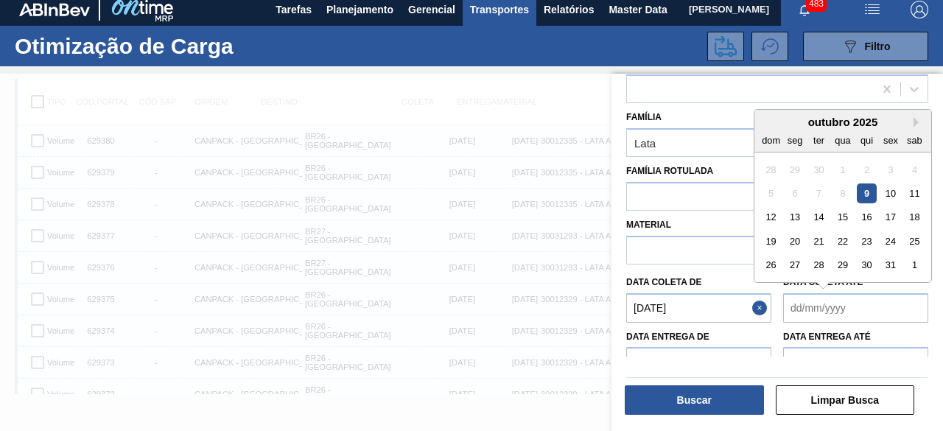
click at [805, 316] on até "Data coleta até" at bounding box center [855, 307] width 145 height 29
click at [816, 213] on div "14" at bounding box center [819, 217] width 20 height 20
type até "14/10/2025"
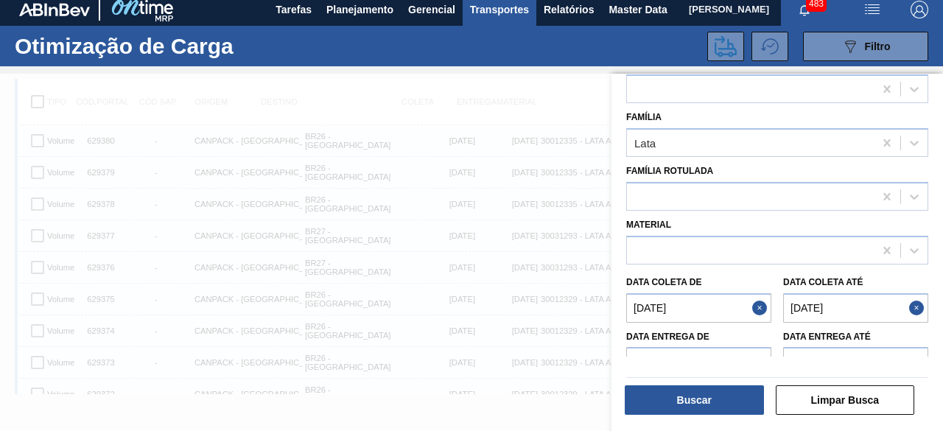
scroll to position [163, 0]
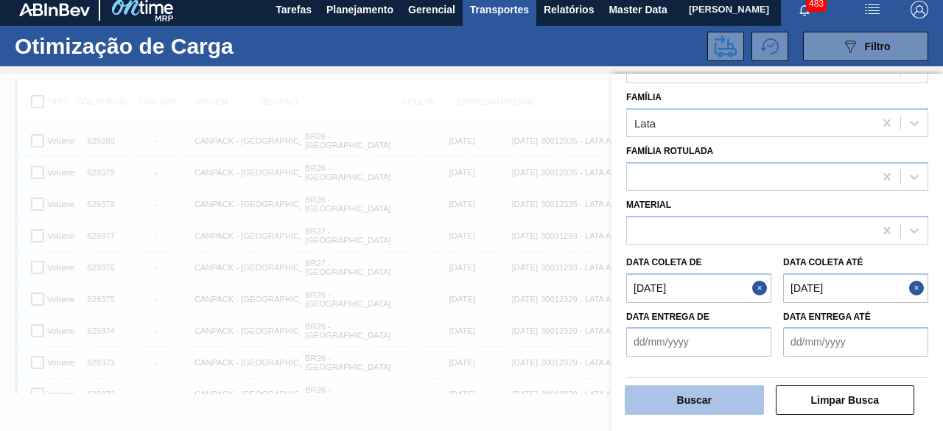
click at [721, 393] on button "Buscar" at bounding box center [694, 399] width 139 height 29
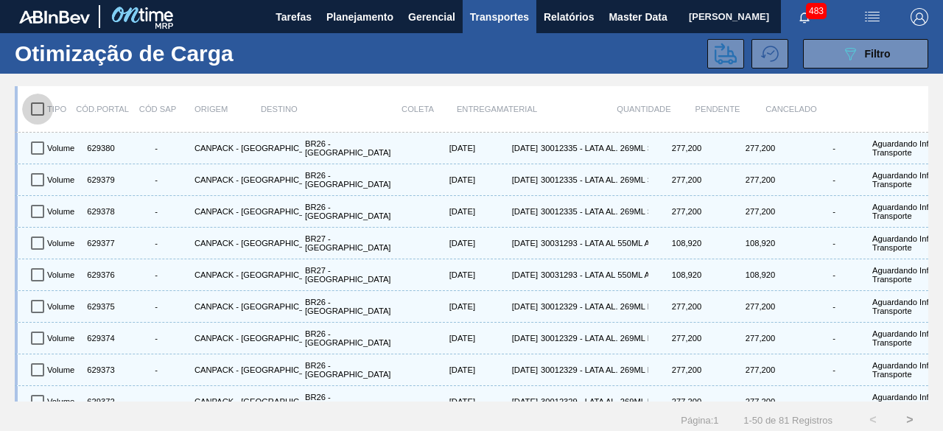
click at [41, 111] on input "checkbox" at bounding box center [37, 109] width 31 height 31
checkbox input "true"
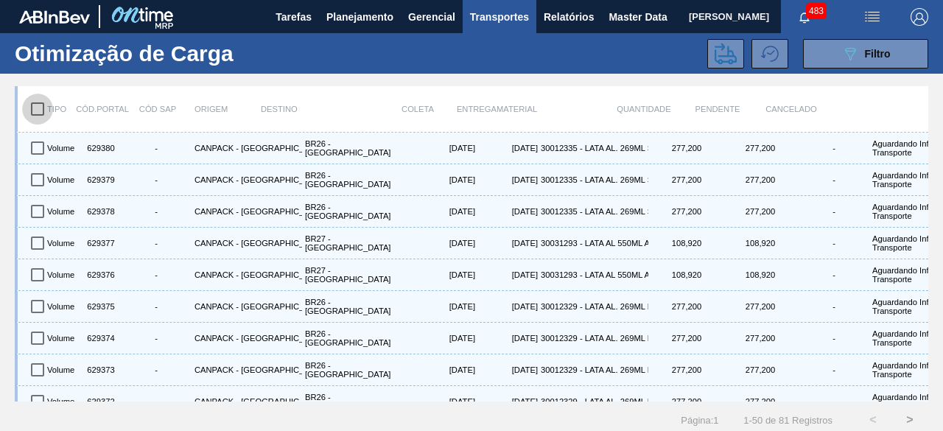
checkbox input "true"
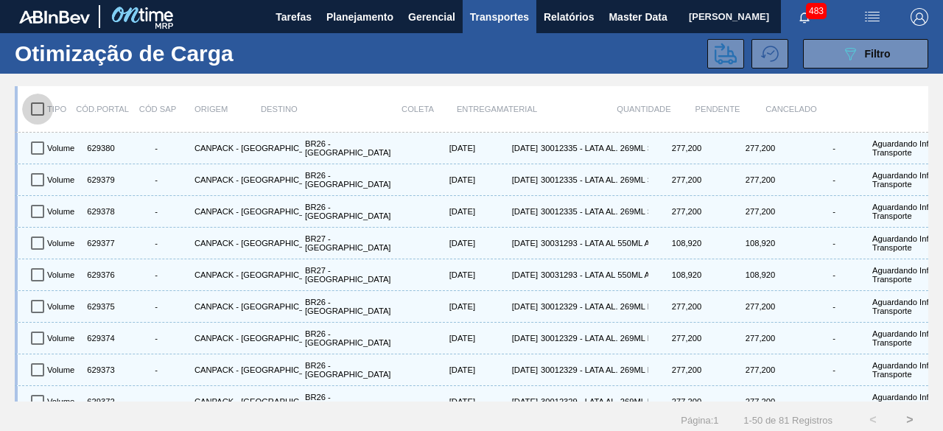
checkbox input "true"
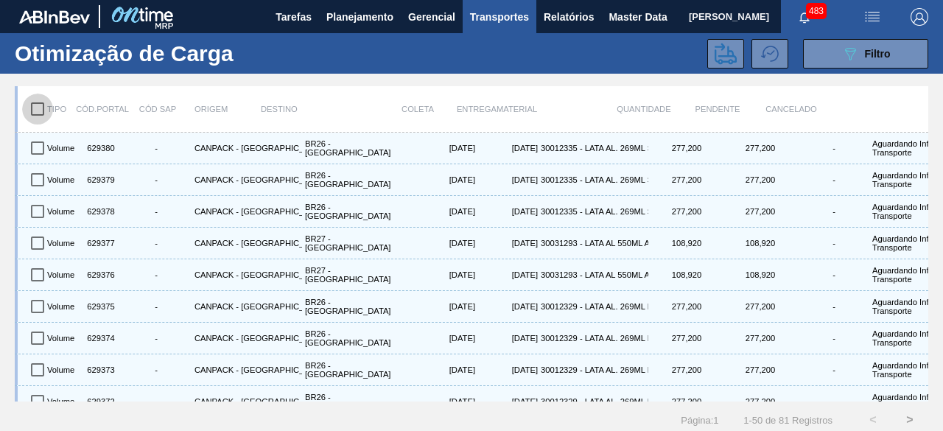
checkbox input "true"
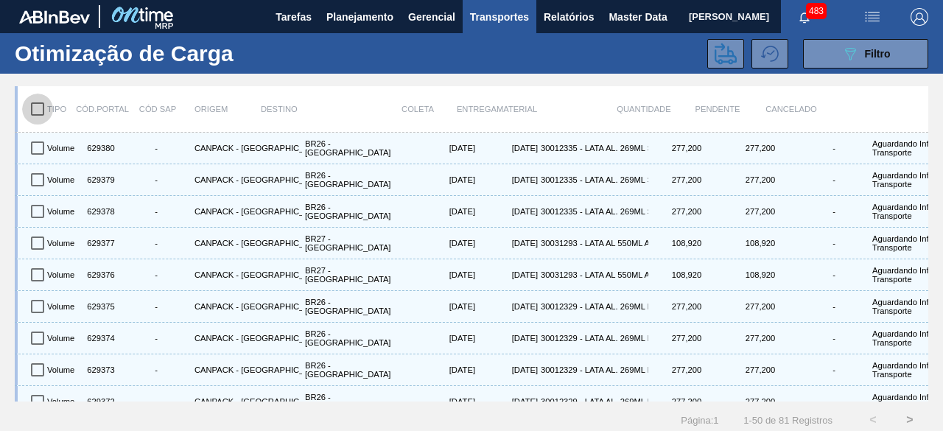
checkbox input "true"
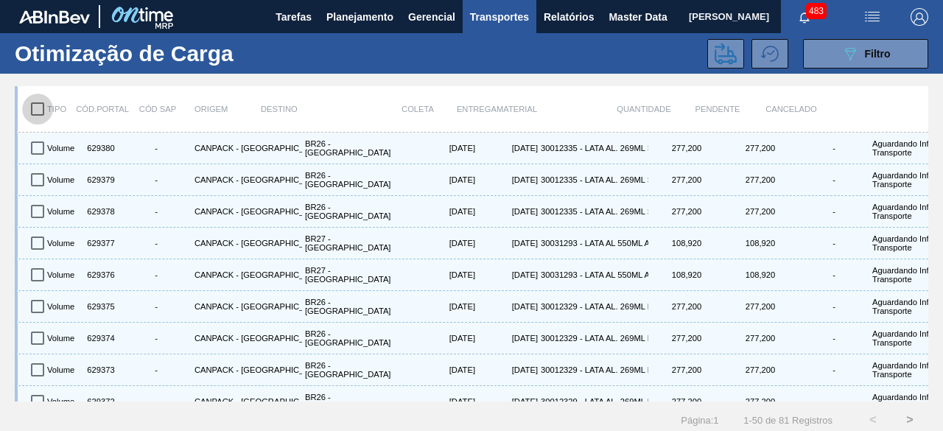
checkbox input "true"
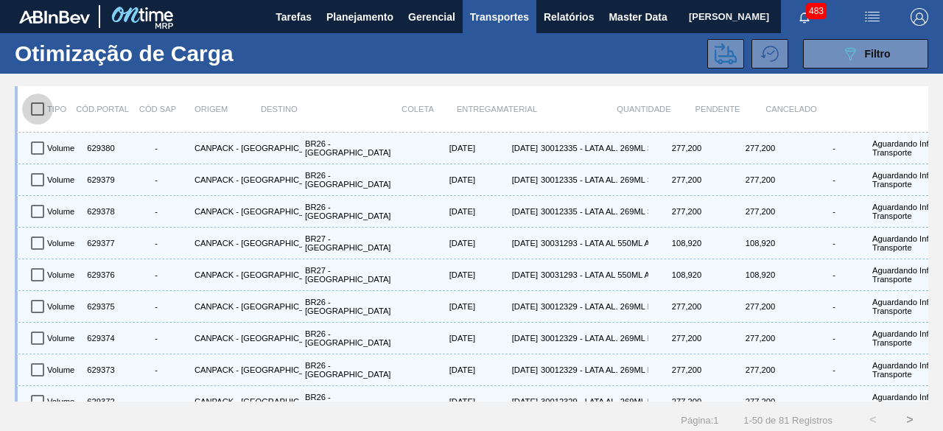
checkbox input "true"
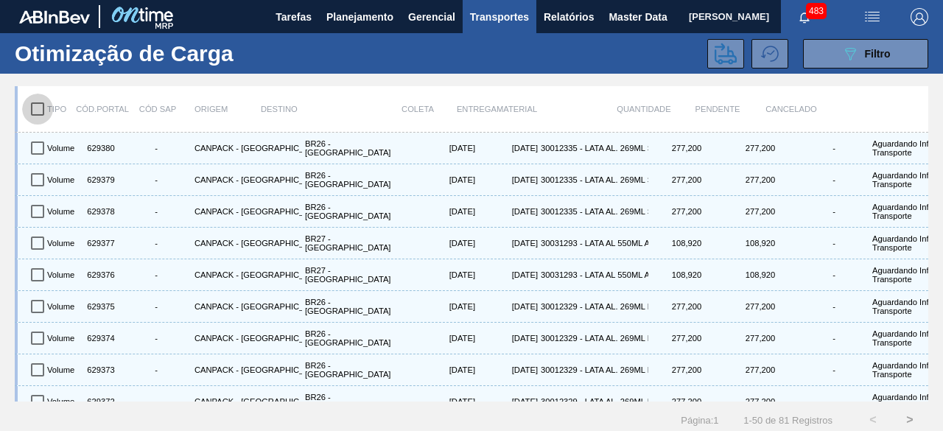
checkbox input "true"
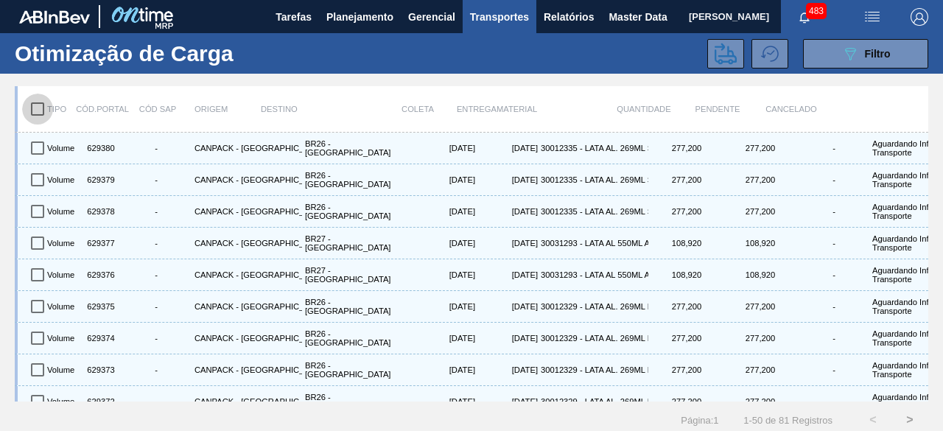
checkbox input "true"
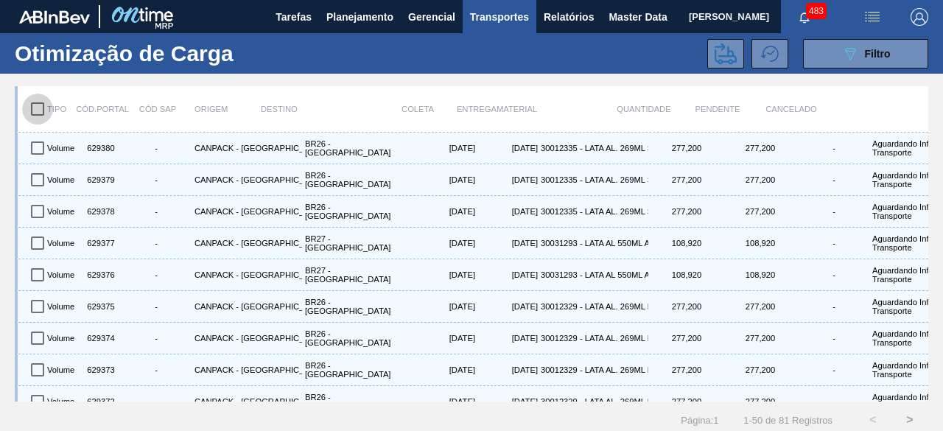
checkbox input "true"
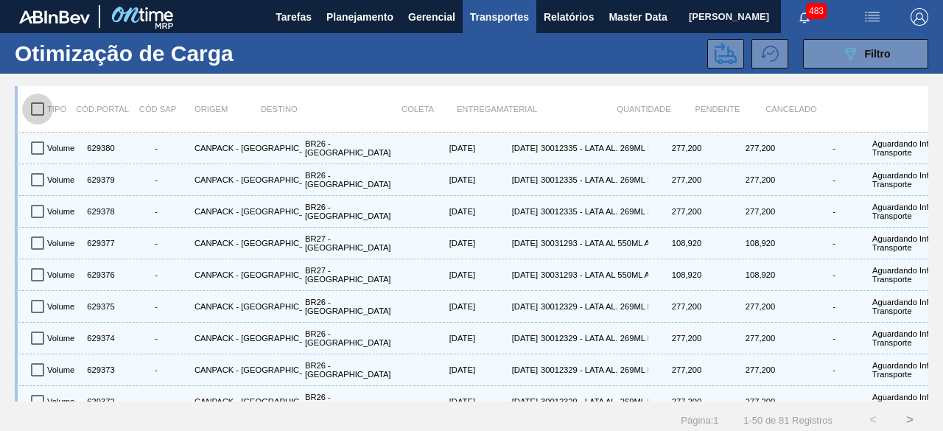
checkbox input "true"
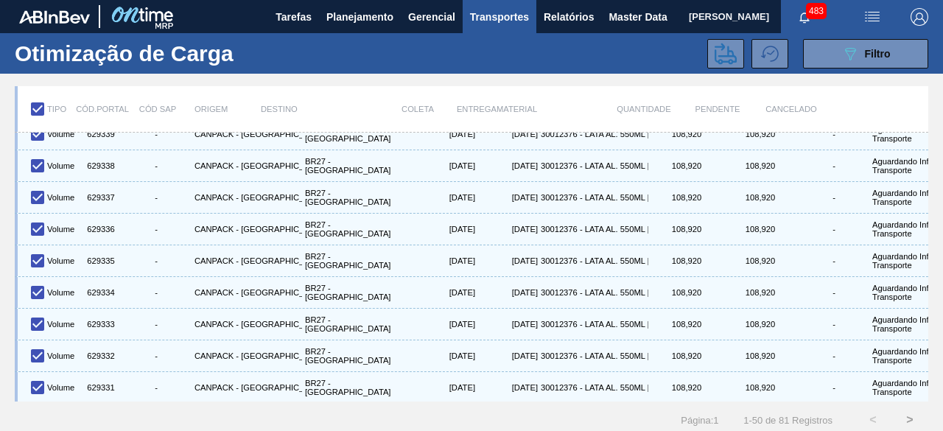
scroll to position [18, 0]
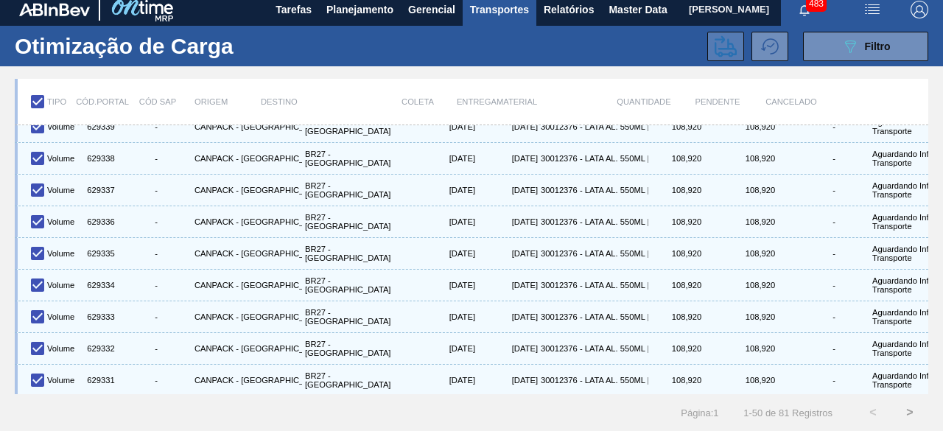
click at [715, 35] on icon at bounding box center [726, 46] width 22 height 22
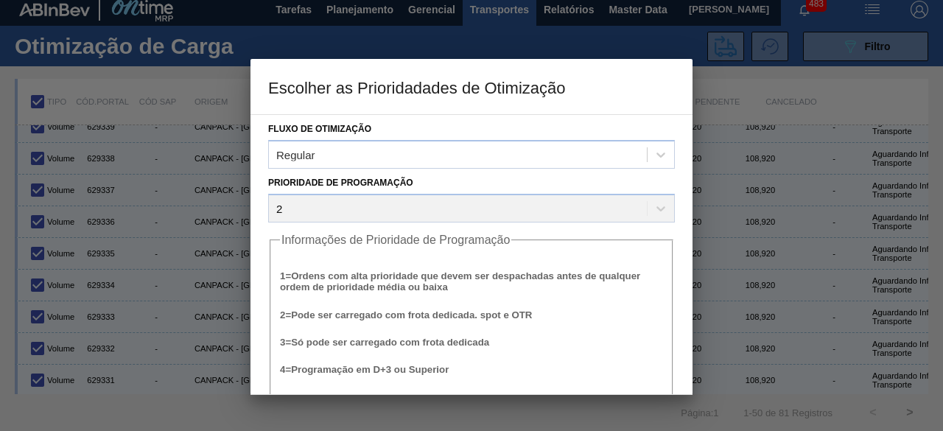
scroll to position [56, 0]
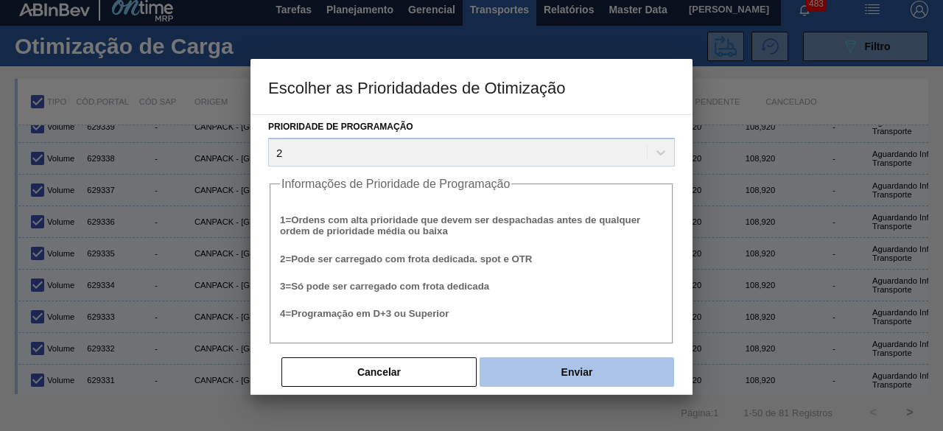
click at [547, 368] on button "Enviar" at bounding box center [577, 371] width 194 height 29
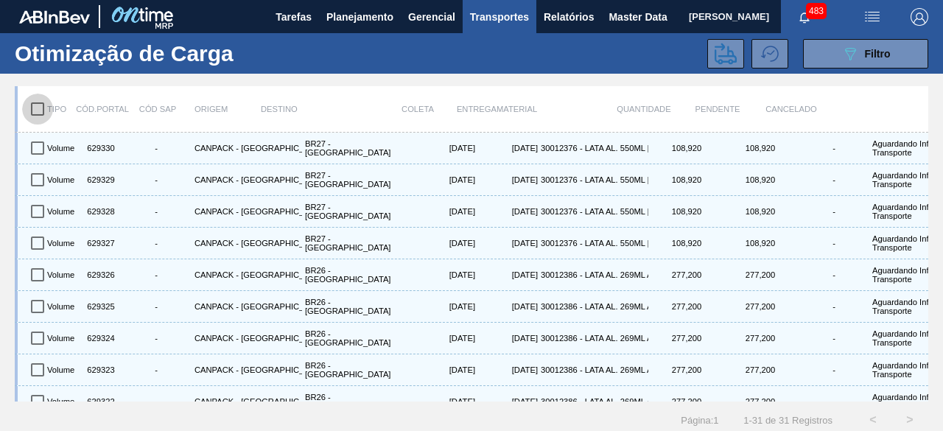
click at [35, 117] on input "checkbox" at bounding box center [37, 109] width 31 height 31
checkbox input "true"
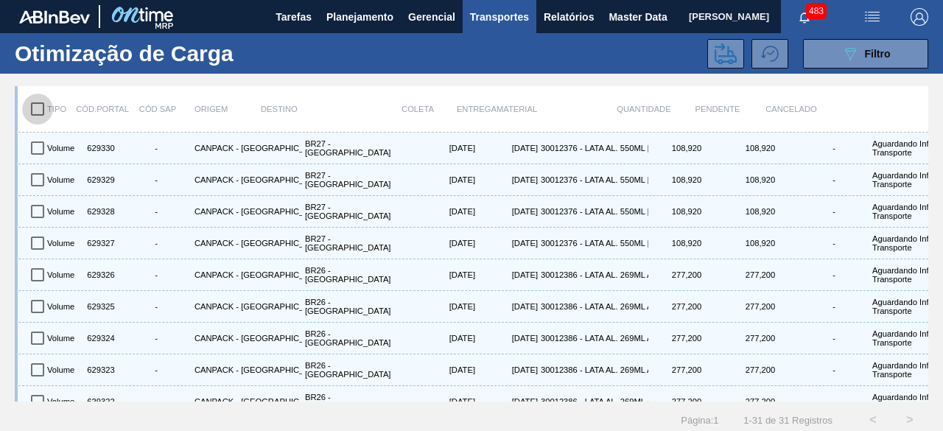
checkbox input "true"
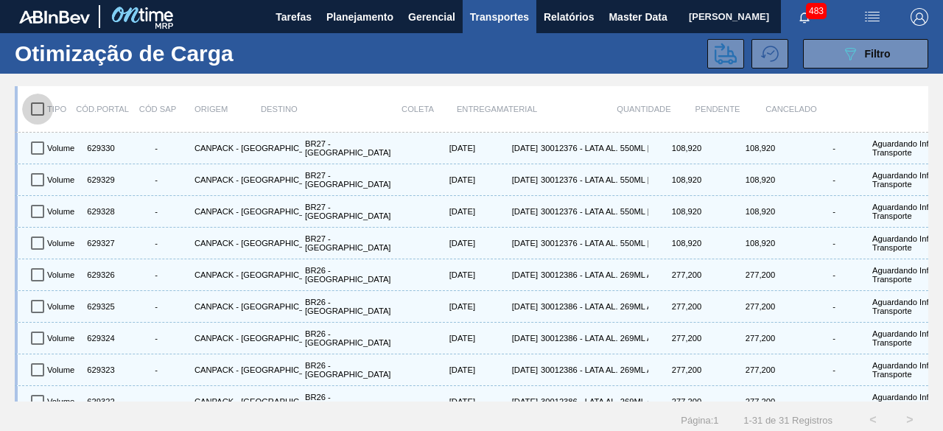
checkbox input "true"
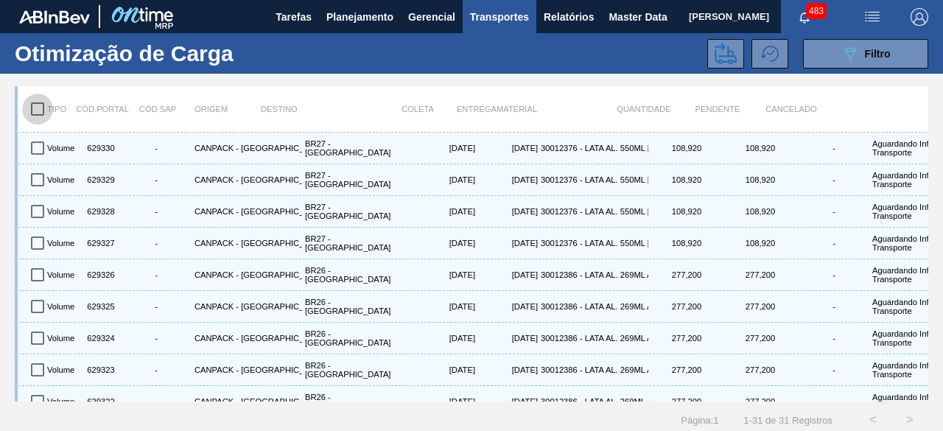
checkbox input "true"
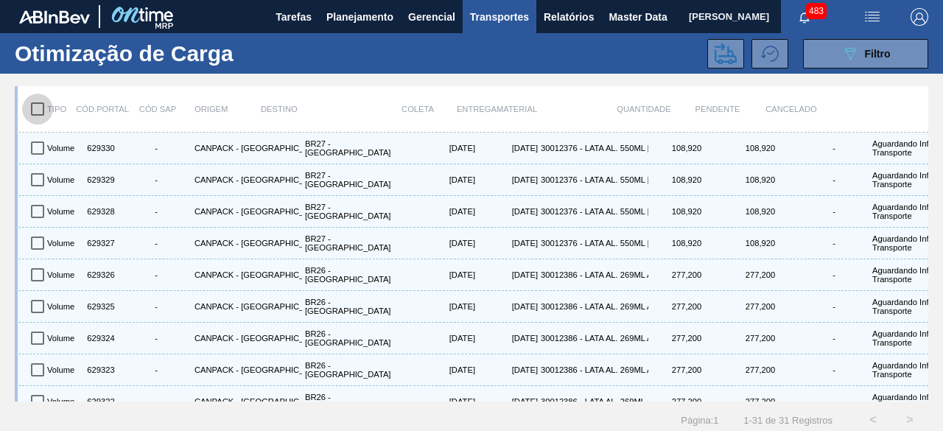
checkbox input "true"
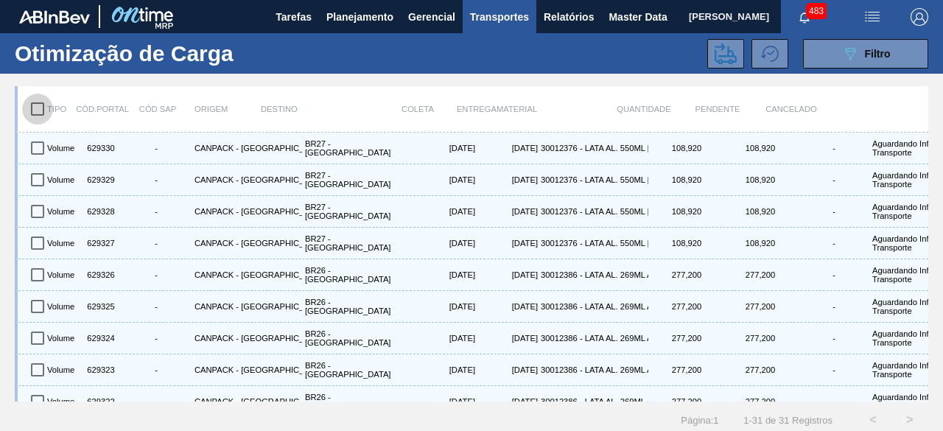
checkbox input "true"
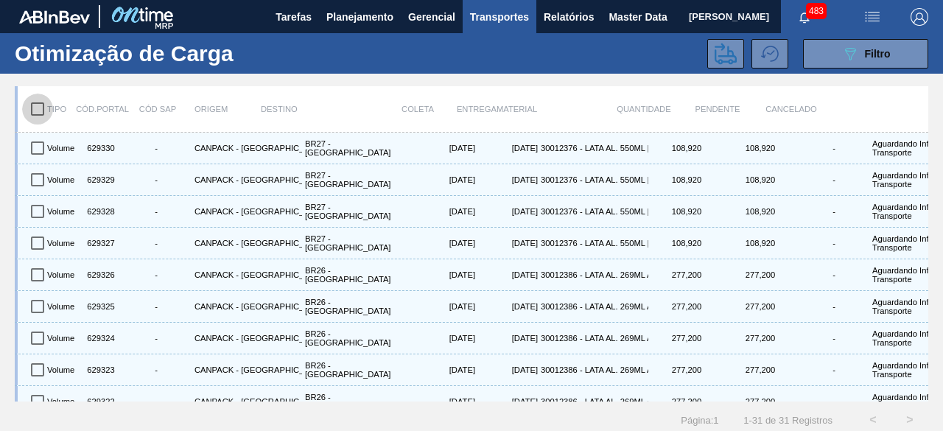
checkbox input "true"
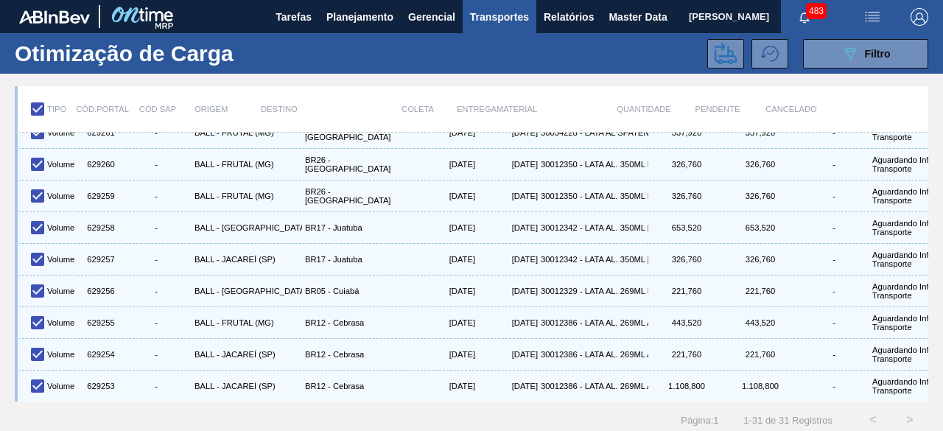
scroll to position [716, 0]
click at [716, 60] on icon at bounding box center [726, 54] width 22 height 22
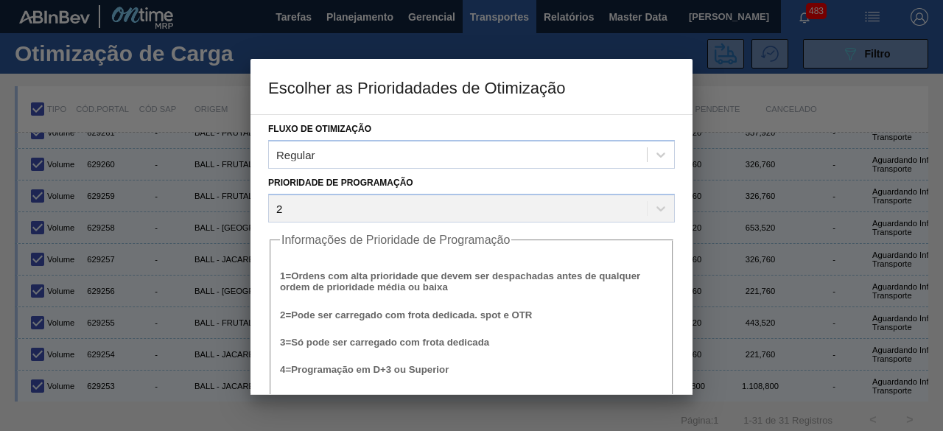
scroll to position [56, 0]
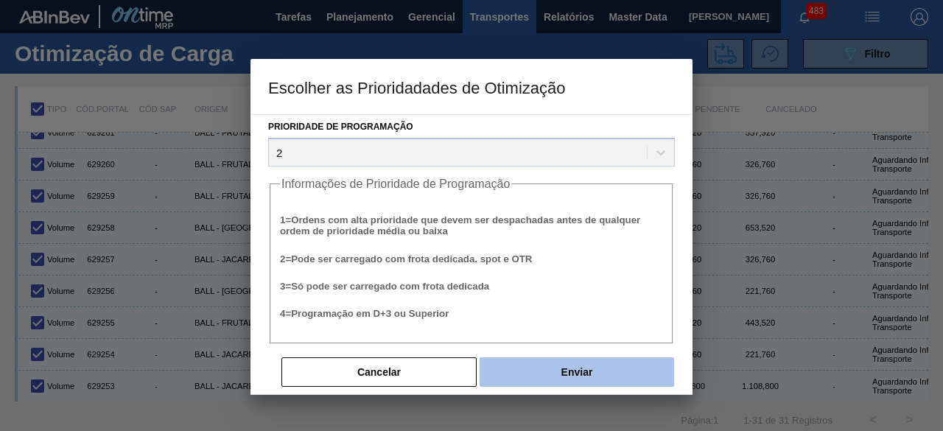
click at [582, 371] on button "Enviar" at bounding box center [577, 371] width 194 height 29
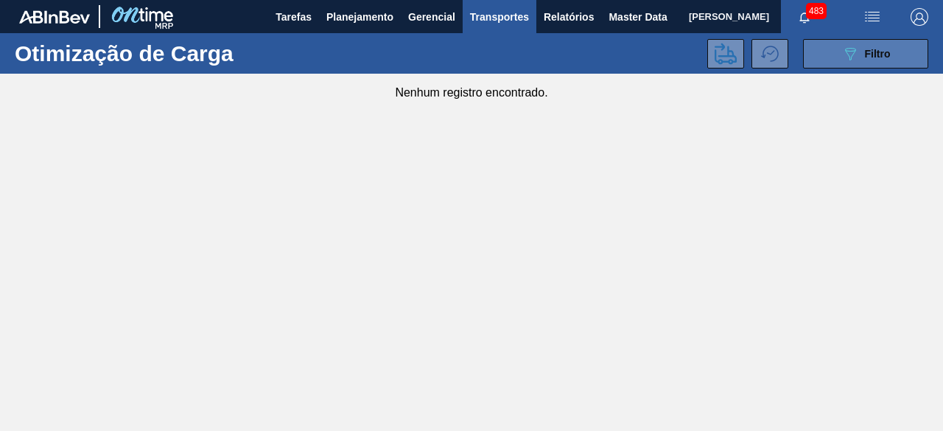
click at [837, 57] on button "089F7B8B-B2A5-4AFE-B5C0-19BA573D28AC Filtro" at bounding box center [865, 53] width 125 height 29
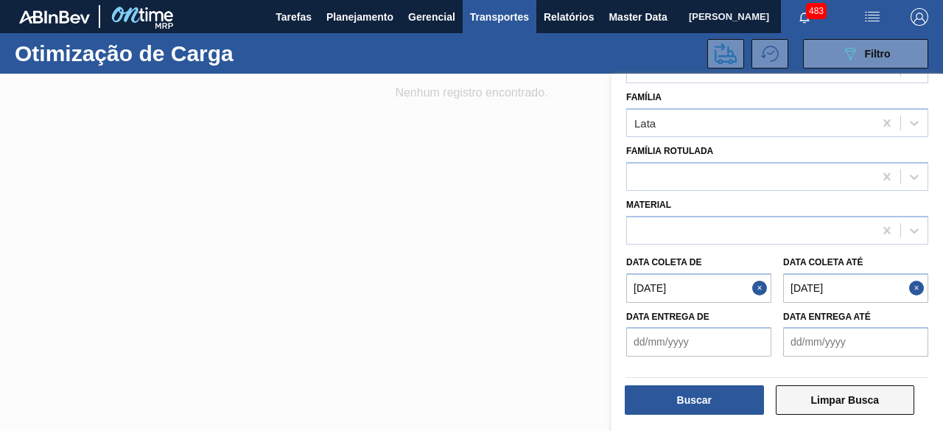
click at [835, 400] on button "Limpar Busca" at bounding box center [845, 399] width 139 height 29
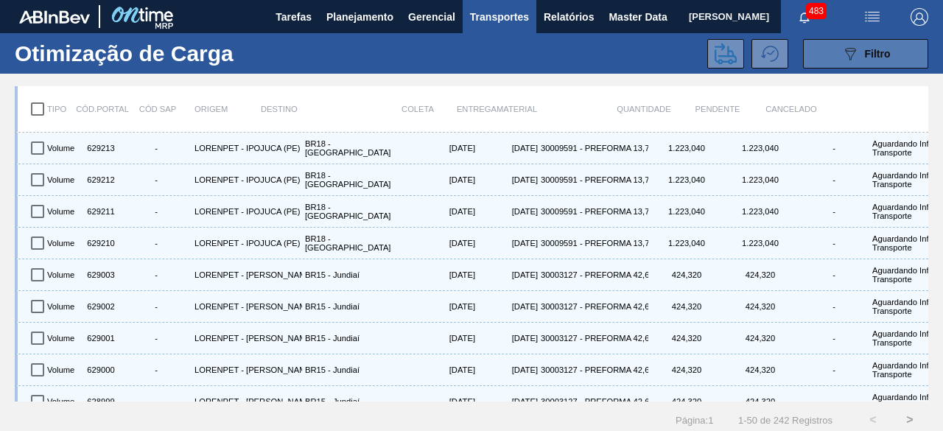
click at [835, 49] on button "089F7B8B-B2A5-4AFE-B5C0-19BA573D28AC Filtro" at bounding box center [865, 53] width 125 height 29
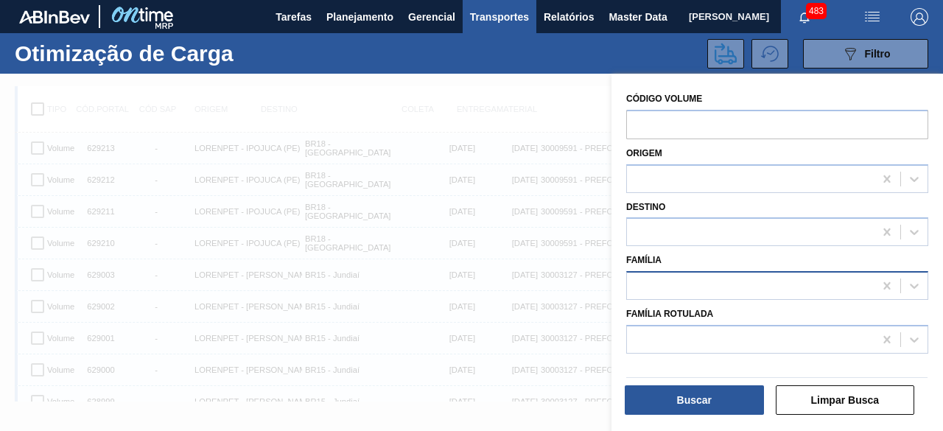
scroll to position [18, 0]
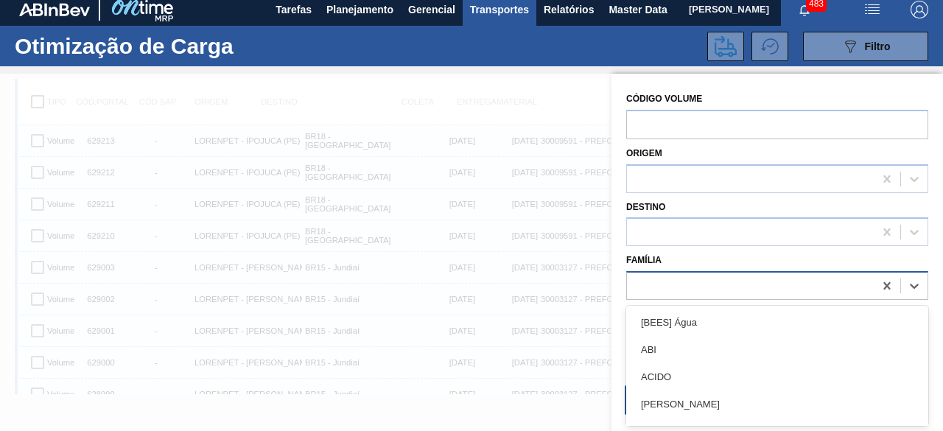
click at [687, 282] on div at bounding box center [750, 286] width 247 height 21
type input "lata"
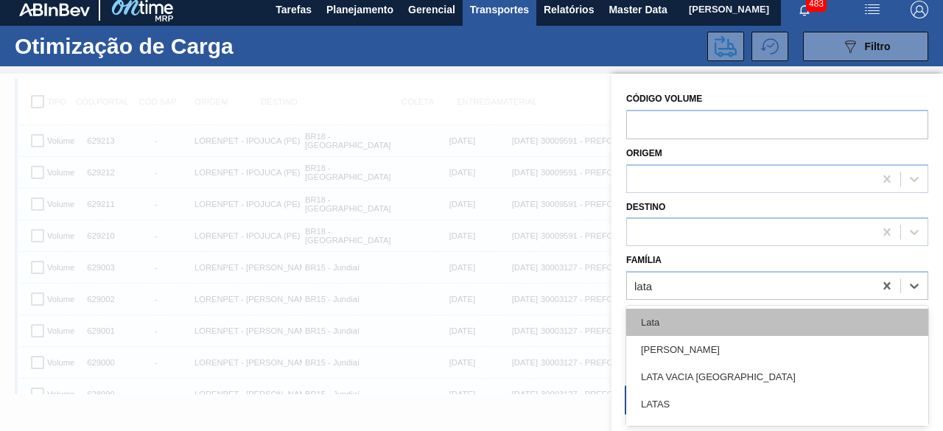
click at [680, 322] on div "Lata" at bounding box center [777, 322] width 302 height 27
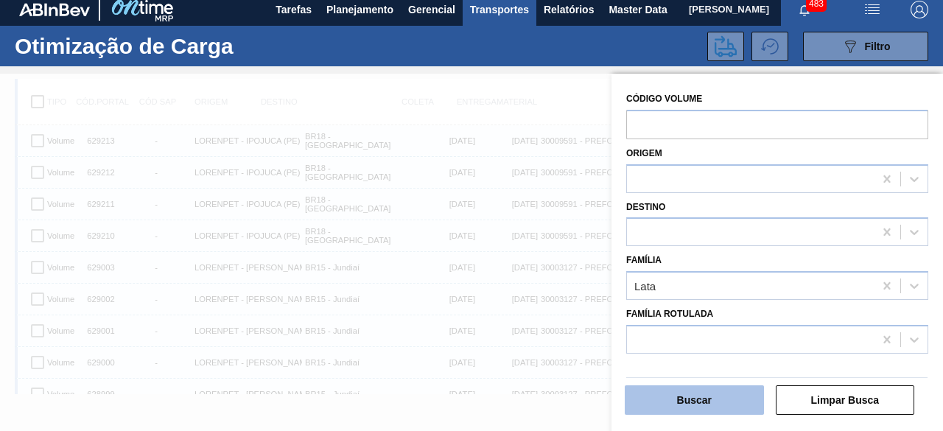
click at [702, 400] on button "Buscar" at bounding box center [694, 399] width 139 height 29
